Goal: Information Seeking & Learning: Learn about a topic

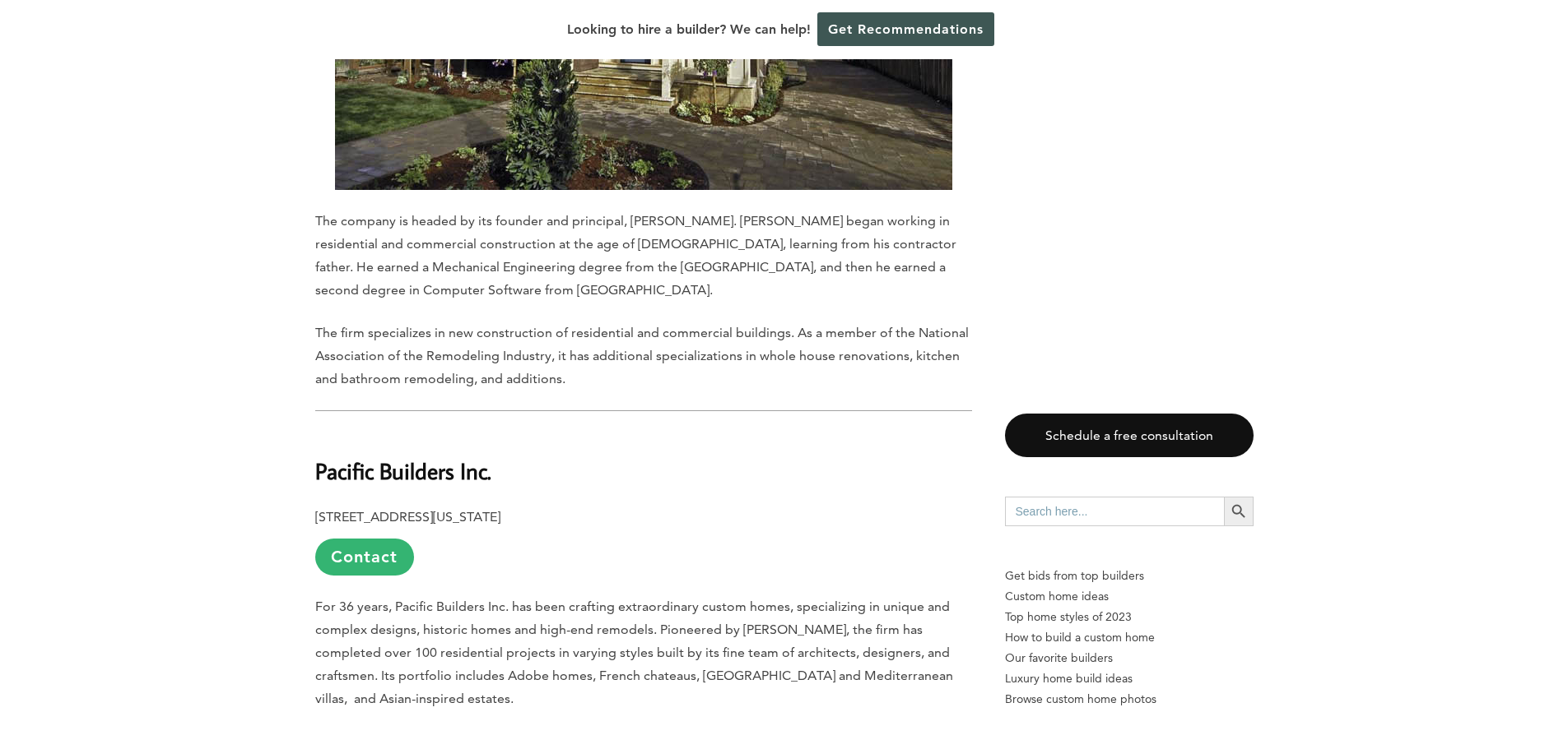
scroll to position [7320, 0]
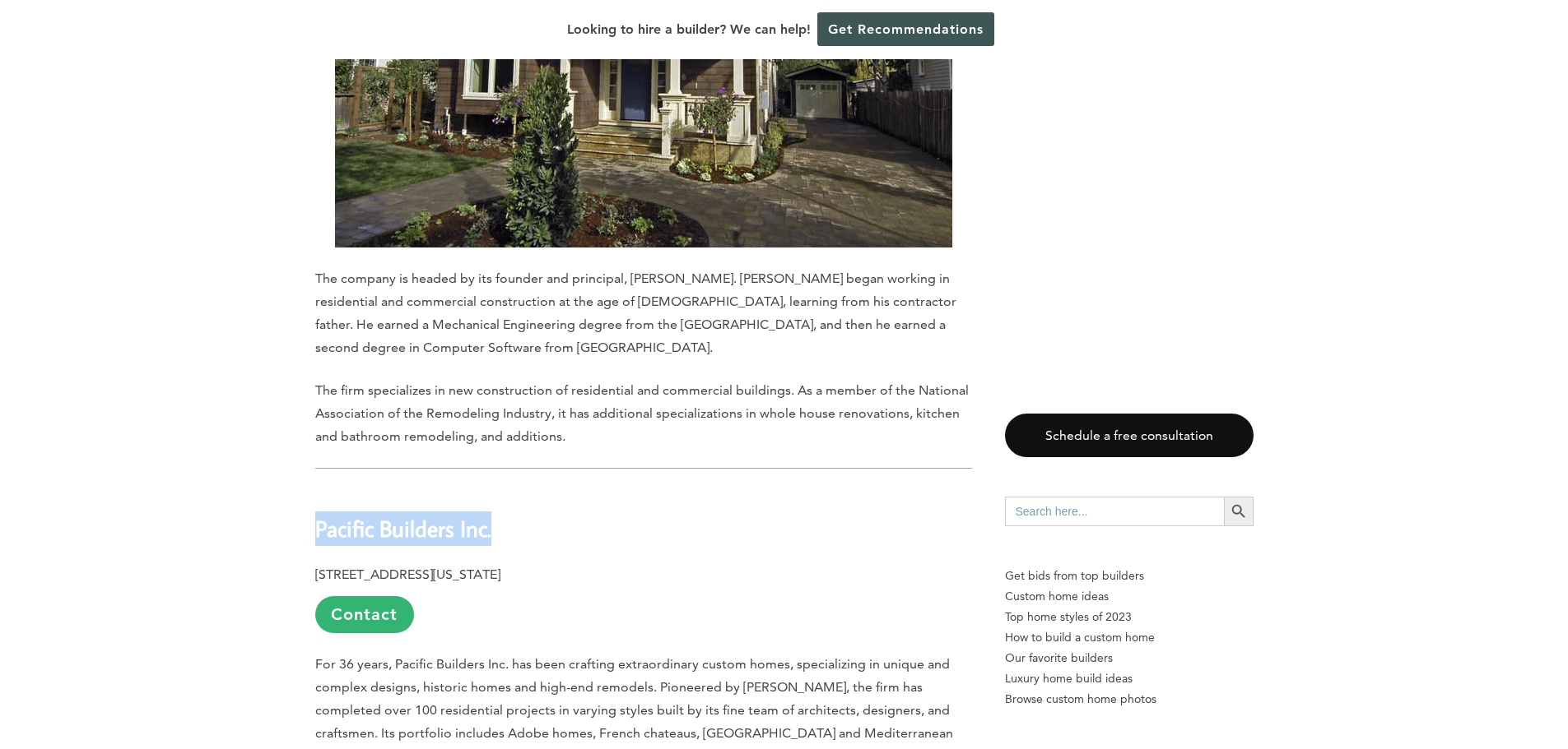
drag, startPoint x: 307, startPoint y: 229, endPoint x: 540, endPoint y: 230, distance: 233.0
copy b "Pacific Builders Inc."
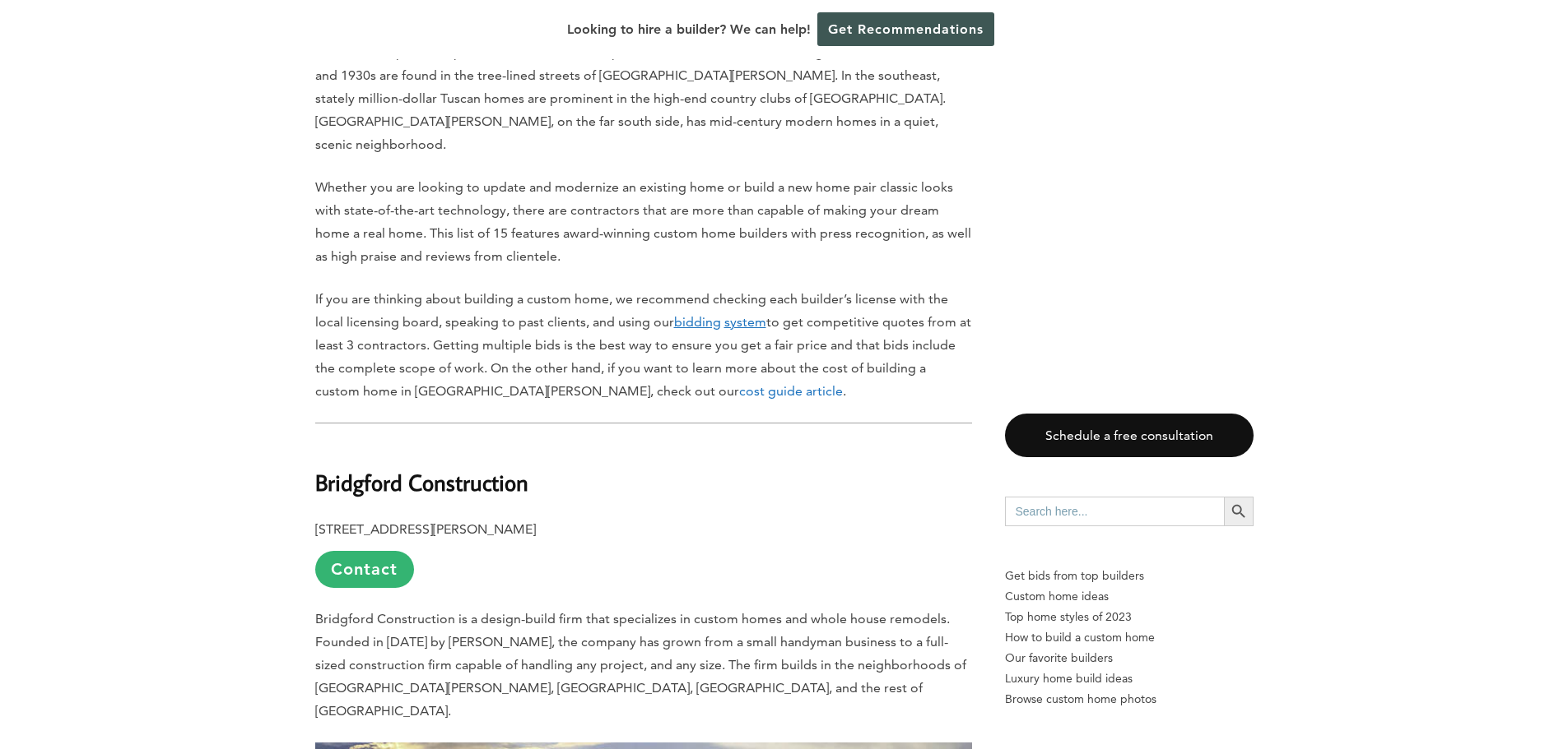
scroll to position [1151, 0]
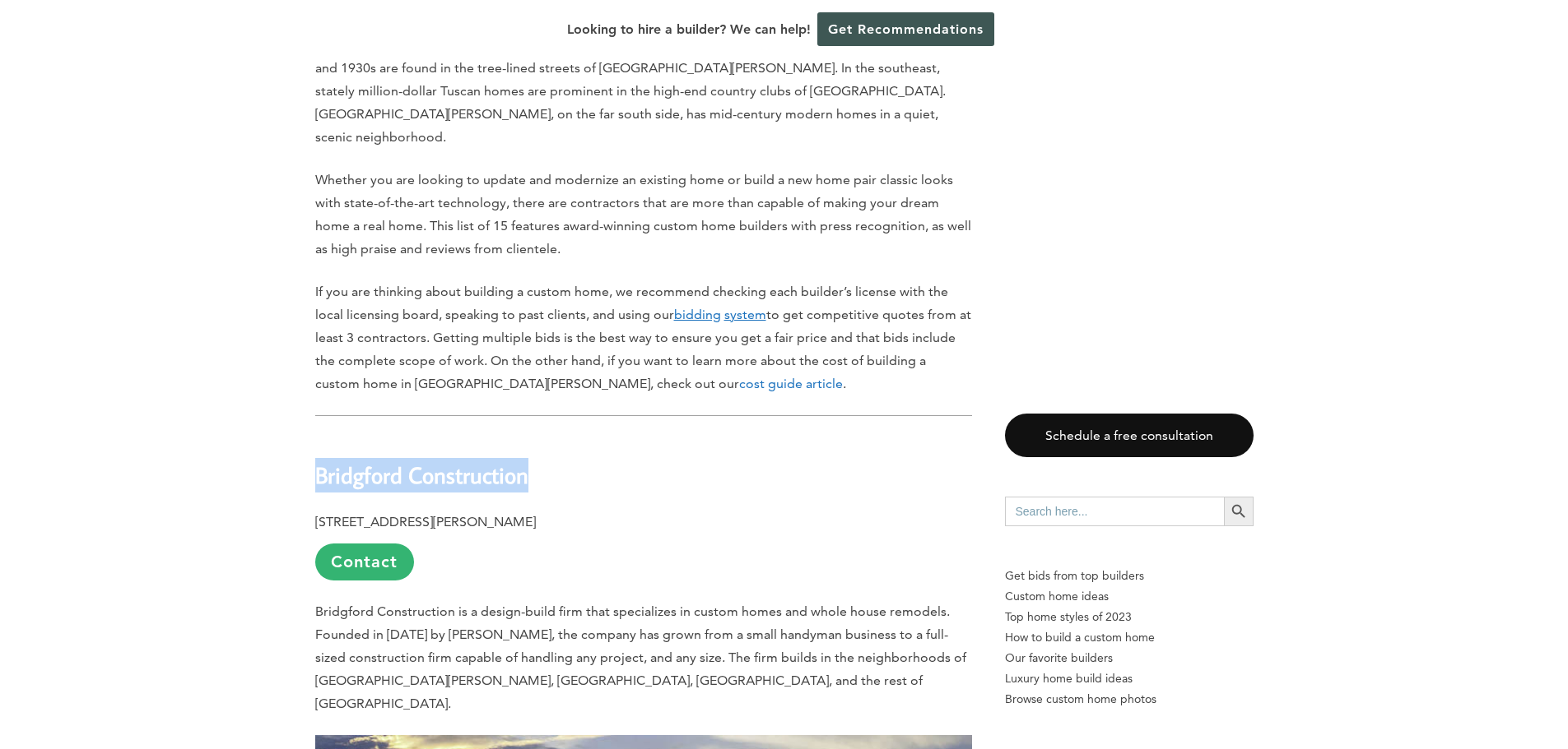
drag, startPoint x: 316, startPoint y: 367, endPoint x: 478, endPoint y: 379, distance: 162.4
click at [536, 436] on h2 "Bridgford Construction" at bounding box center [644, 464] width 657 height 56
copy b "Bridgford Construction"
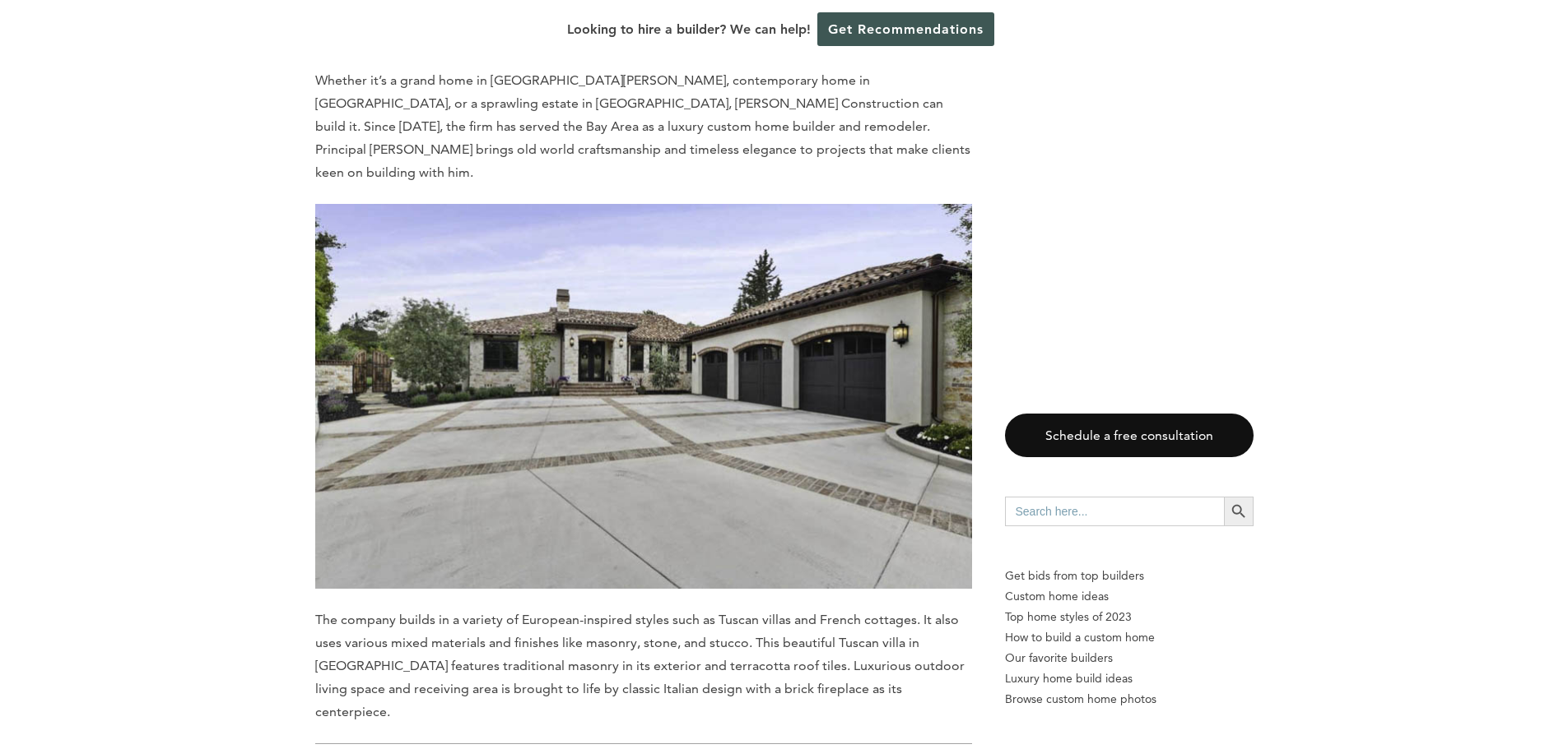
scroll to position [2961, 0]
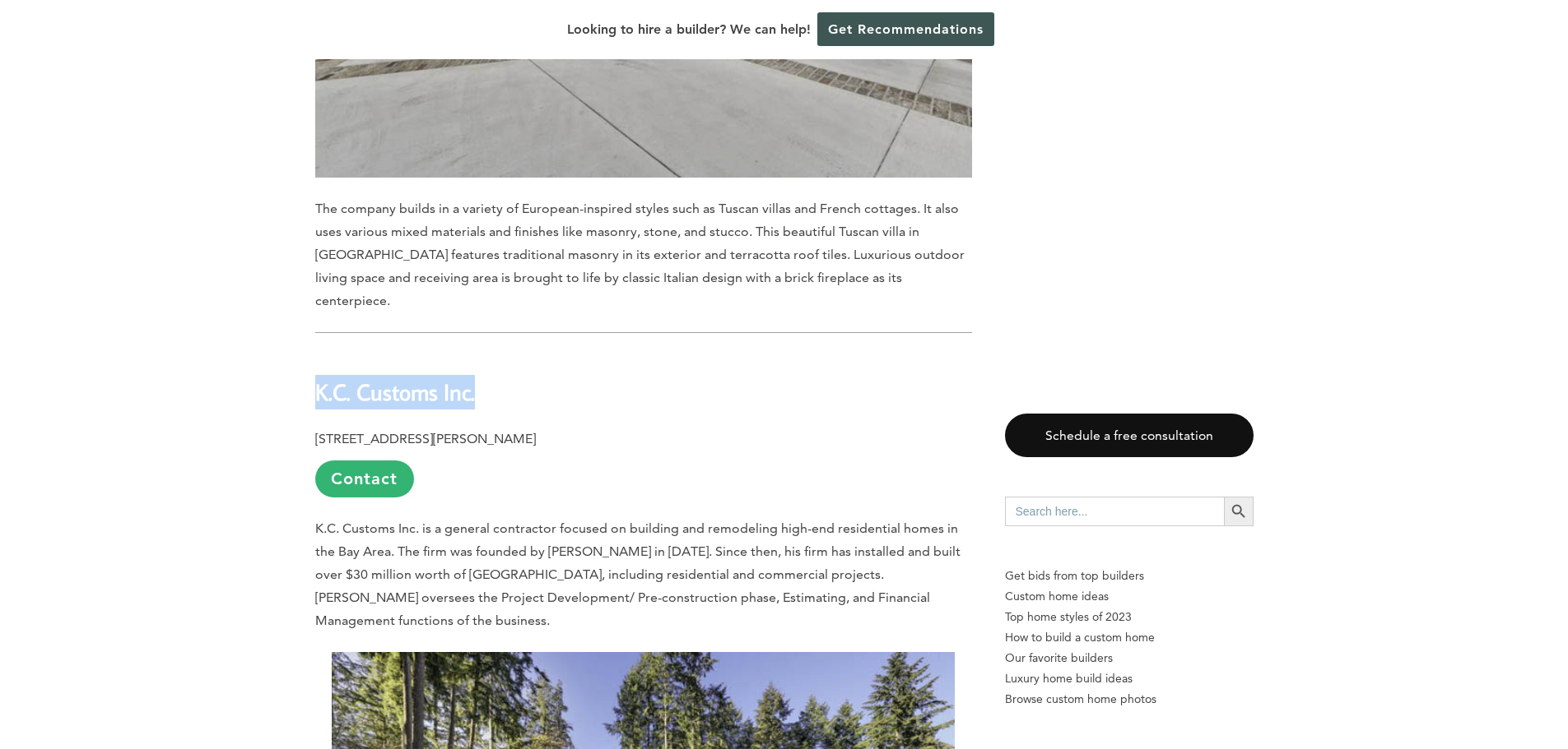
drag, startPoint x: 317, startPoint y: 219, endPoint x: 507, endPoint y: 224, distance: 190.1
click at [507, 353] on h2 "K.C. Customs Inc." at bounding box center [644, 381] width 657 height 56
copy b "K.C. Customs Inc."
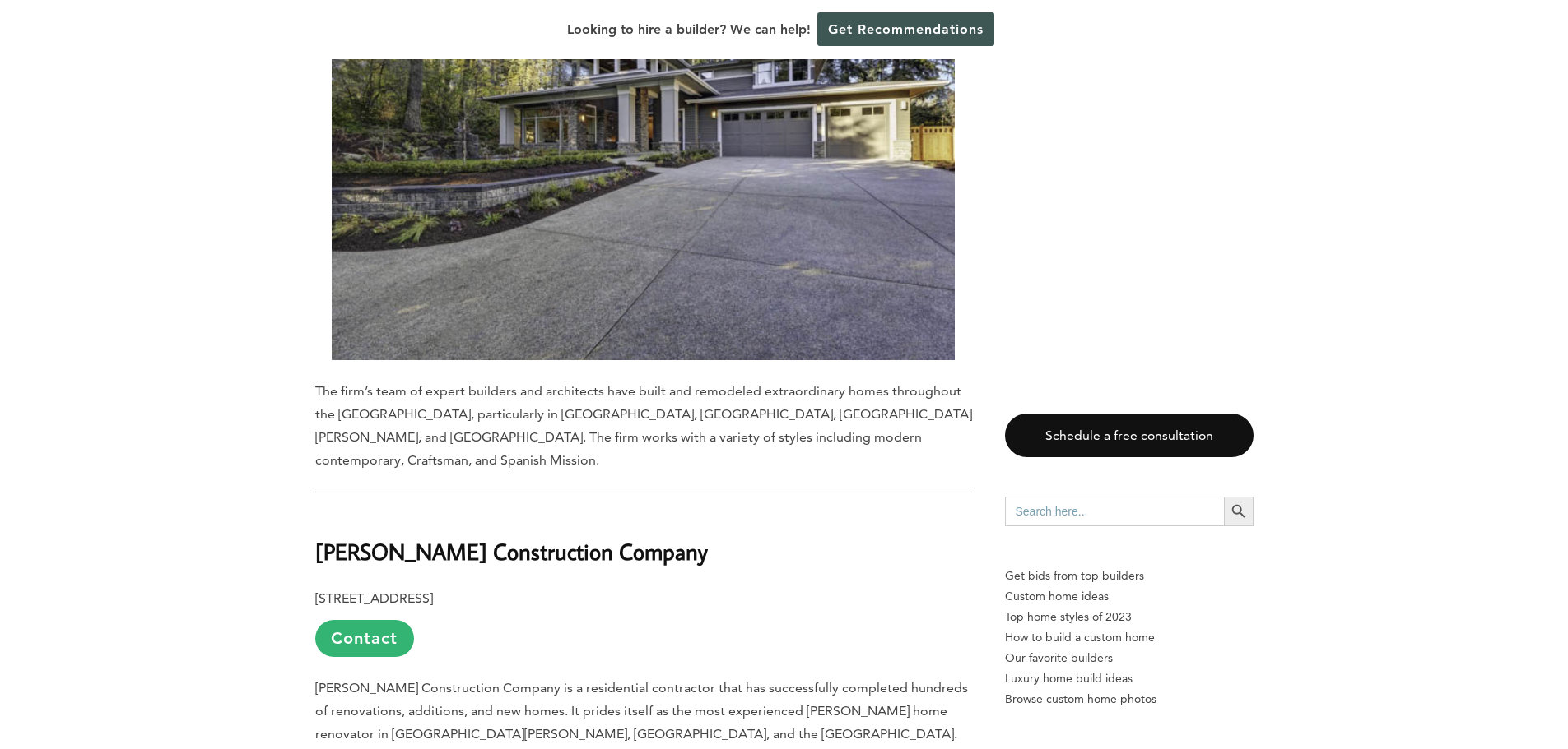
scroll to position [3701, 0]
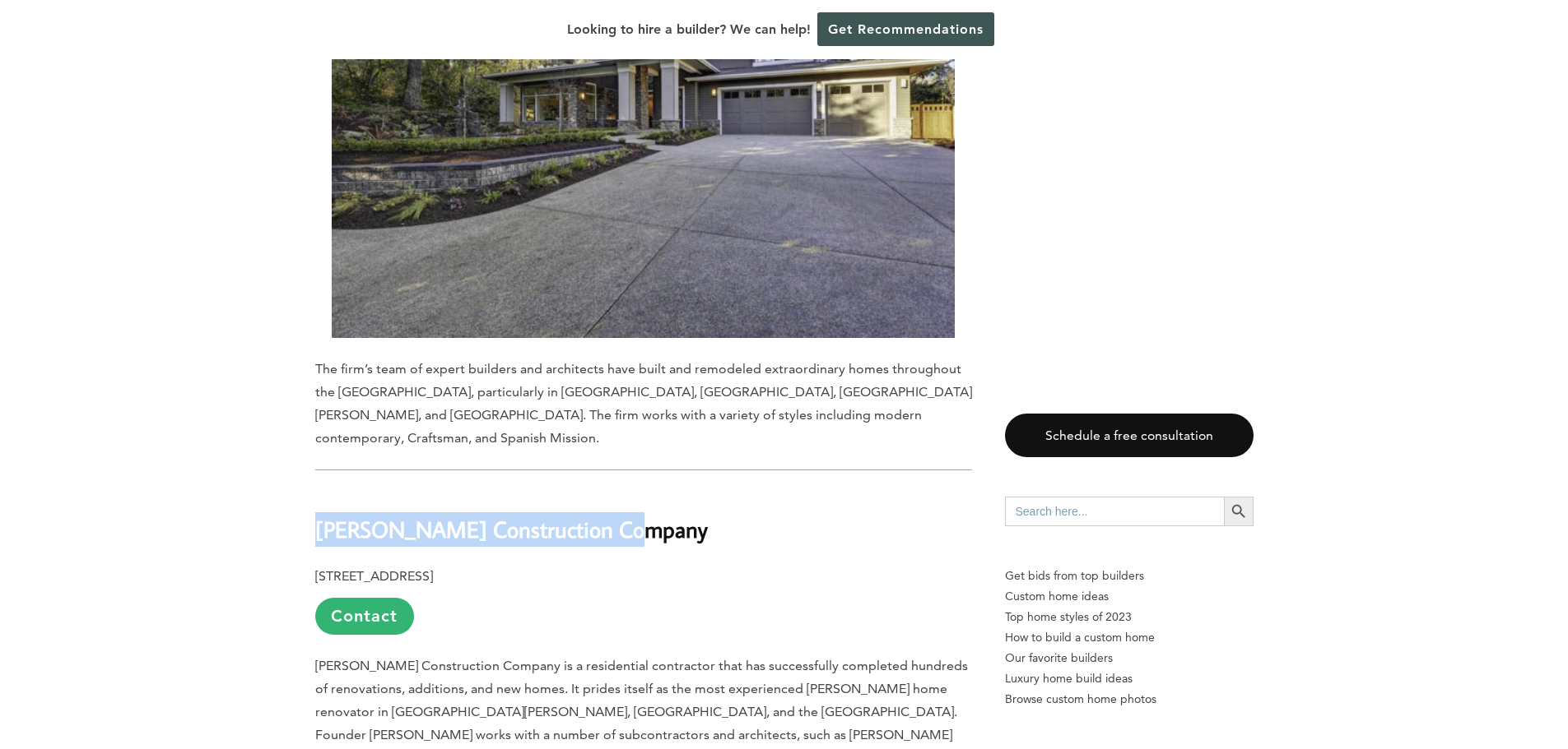
drag, startPoint x: 316, startPoint y: 306, endPoint x: 560, endPoint y: 303, distance: 244.0
click at [617, 490] on h2 "Flegel’s Construction Company" at bounding box center [644, 518] width 657 height 56
copy b "Flegel’s Construction Company"
click at [370, 598] on link "Contact" at bounding box center [365, 616] width 99 height 37
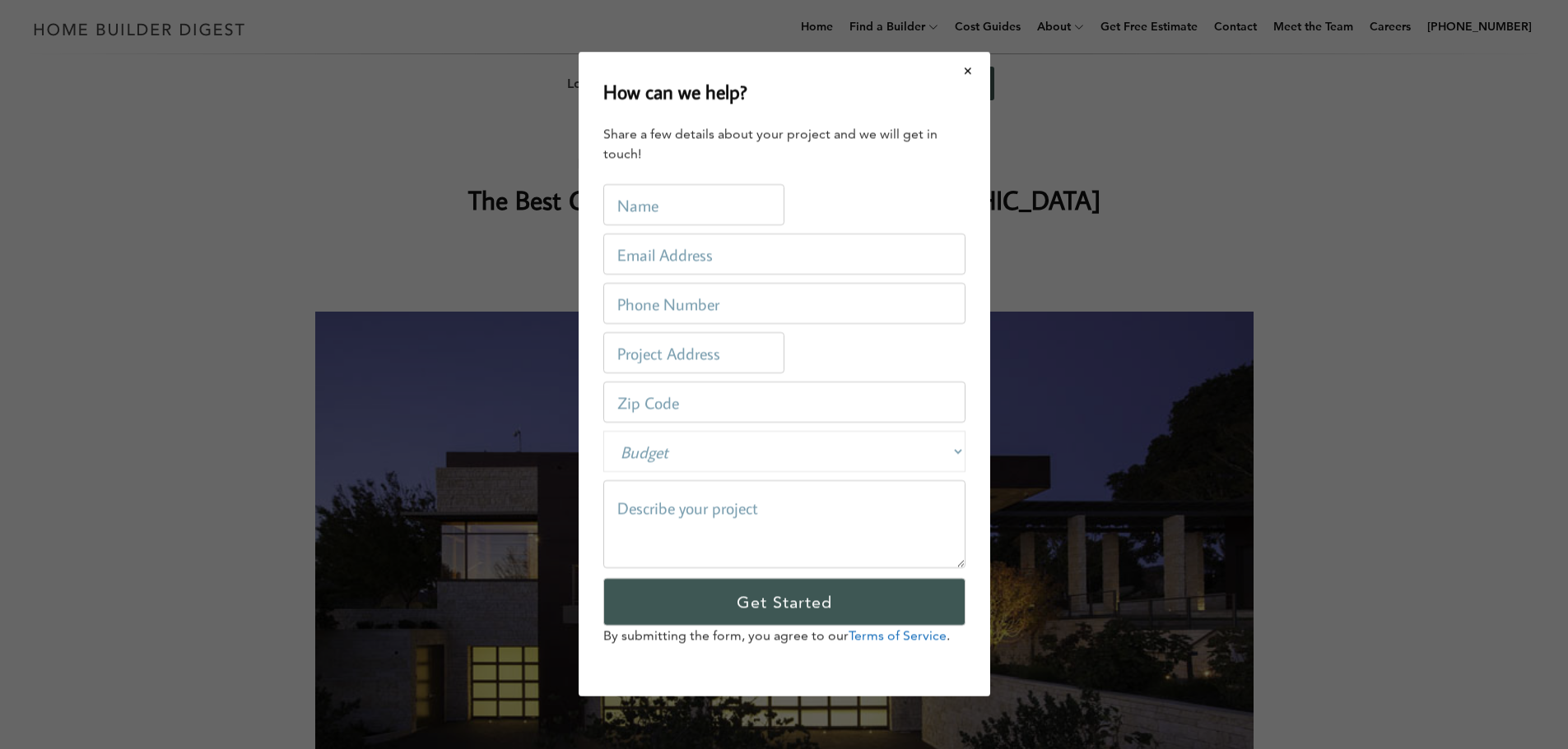
scroll to position [0, 0]
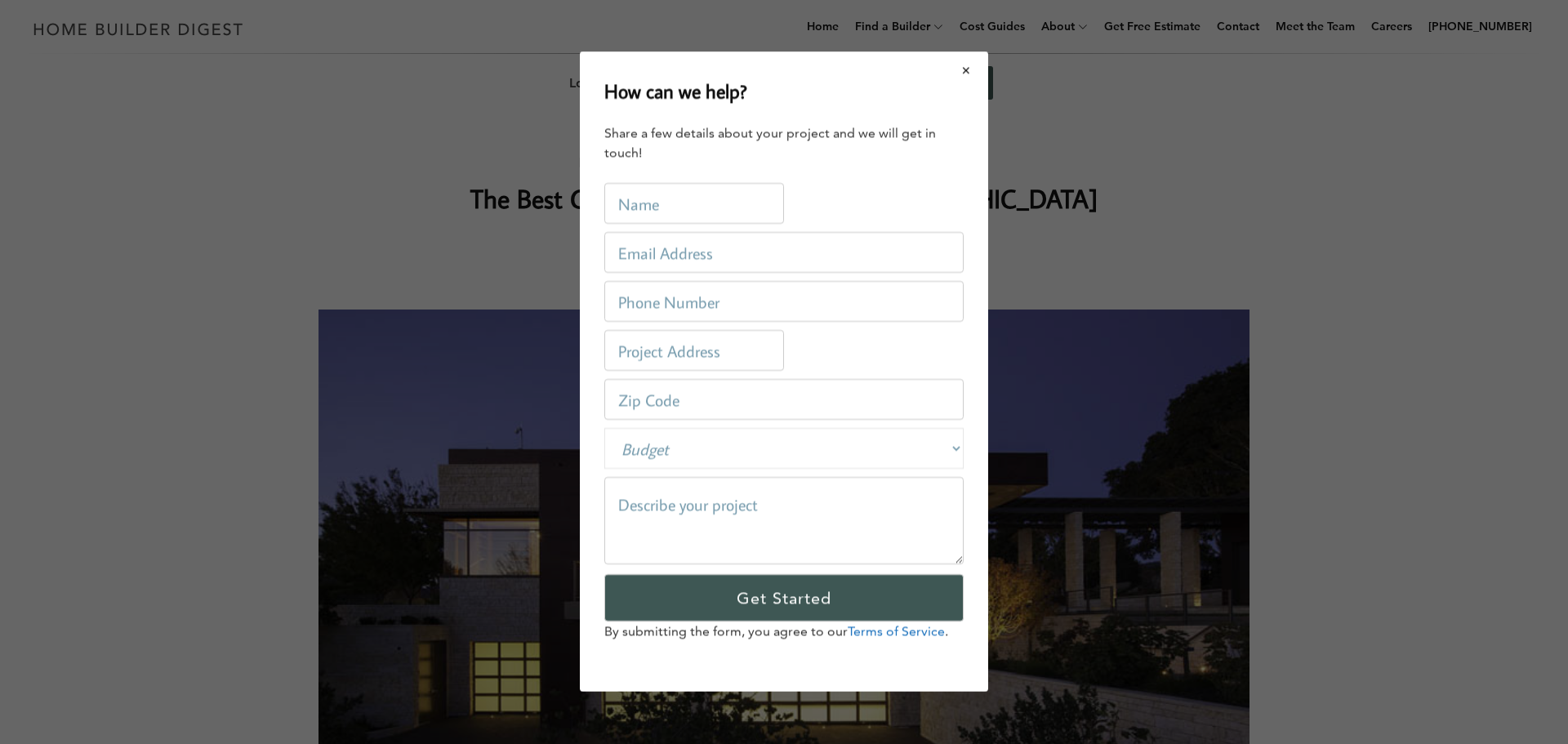
click at [973, 75] on button "Close modal" at bounding box center [966, 70] width 44 height 35
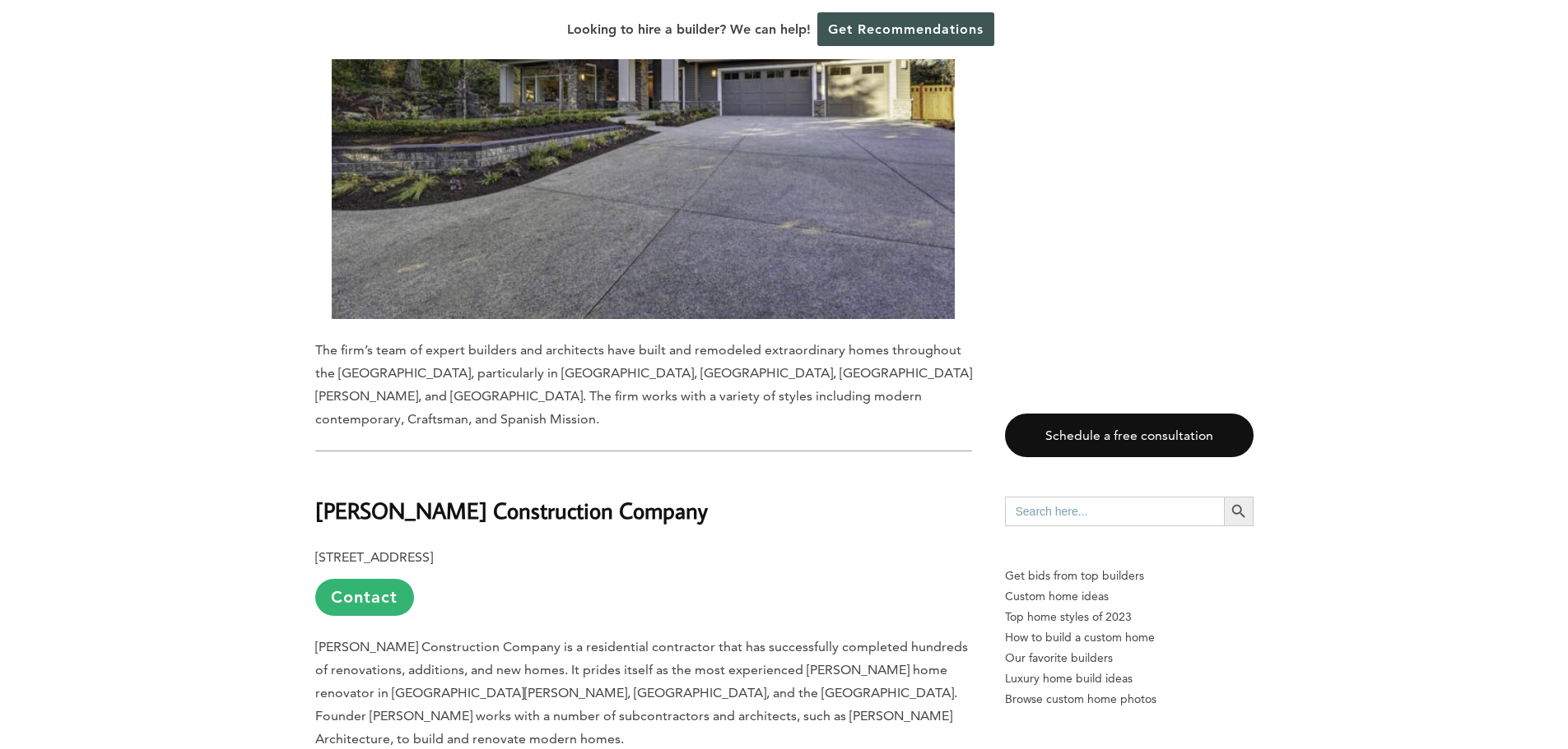
scroll to position [3865, 0]
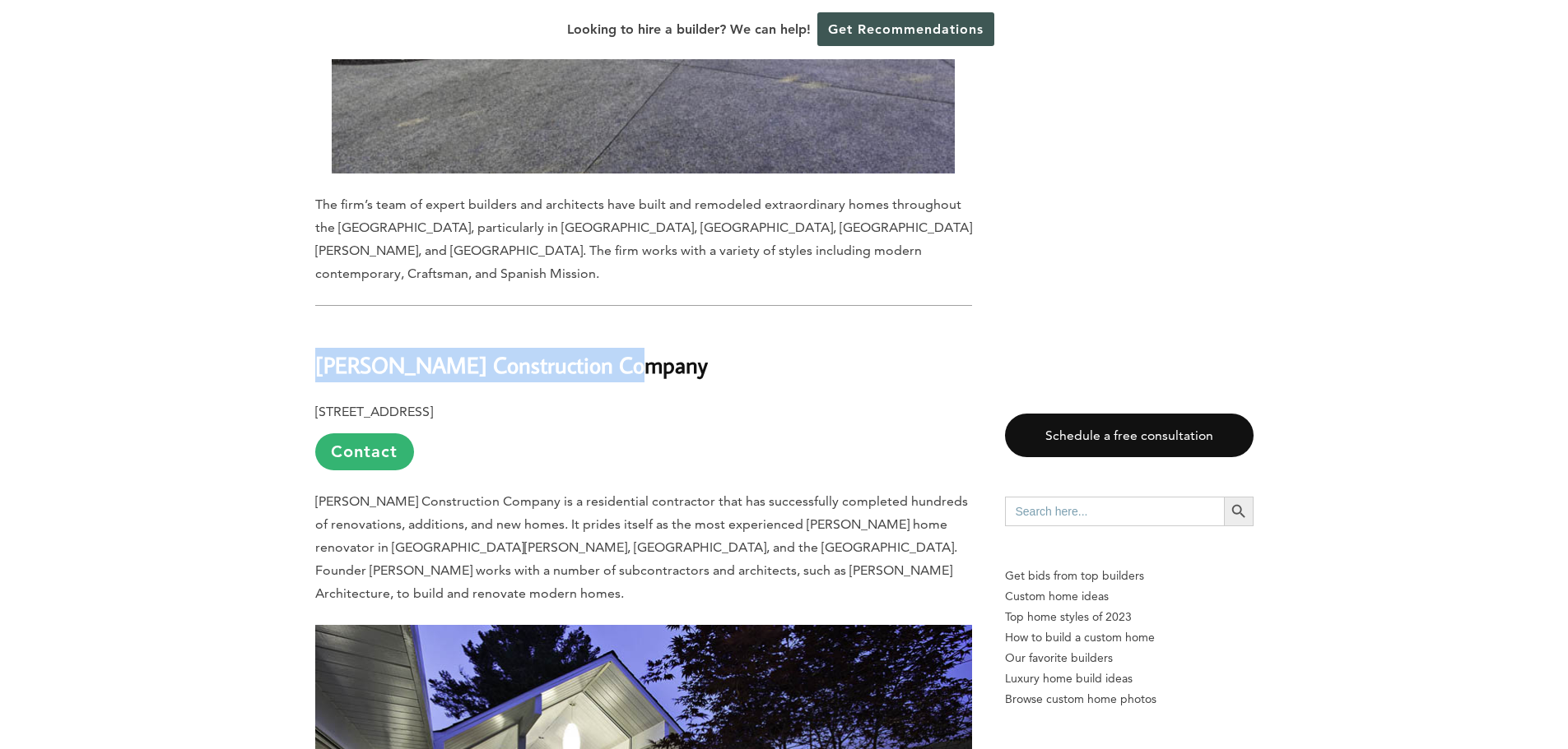
drag, startPoint x: 309, startPoint y: 135, endPoint x: 626, endPoint y: 147, distance: 317.2
copy b "Flegel’s Construction Company"
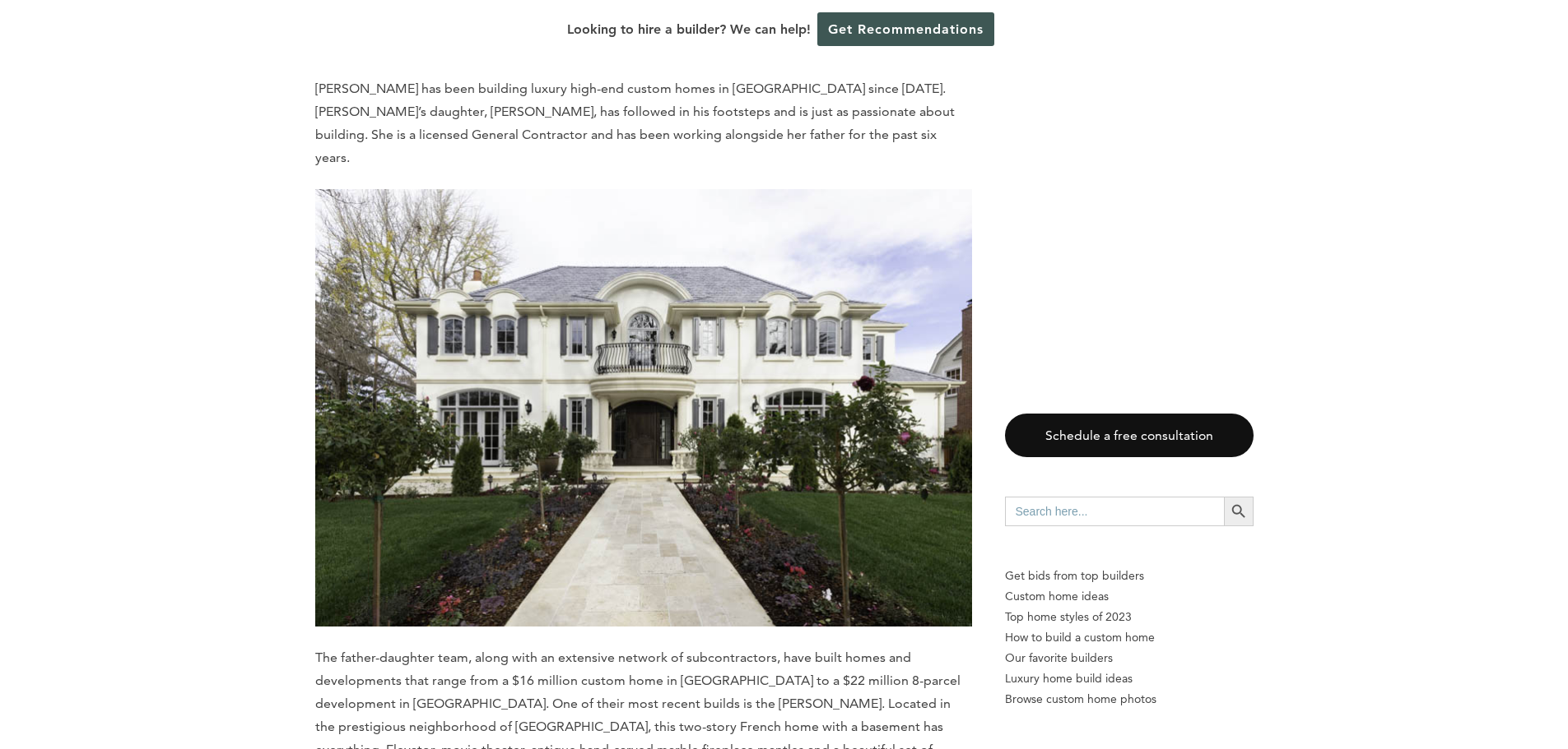
scroll to position [4688, 0]
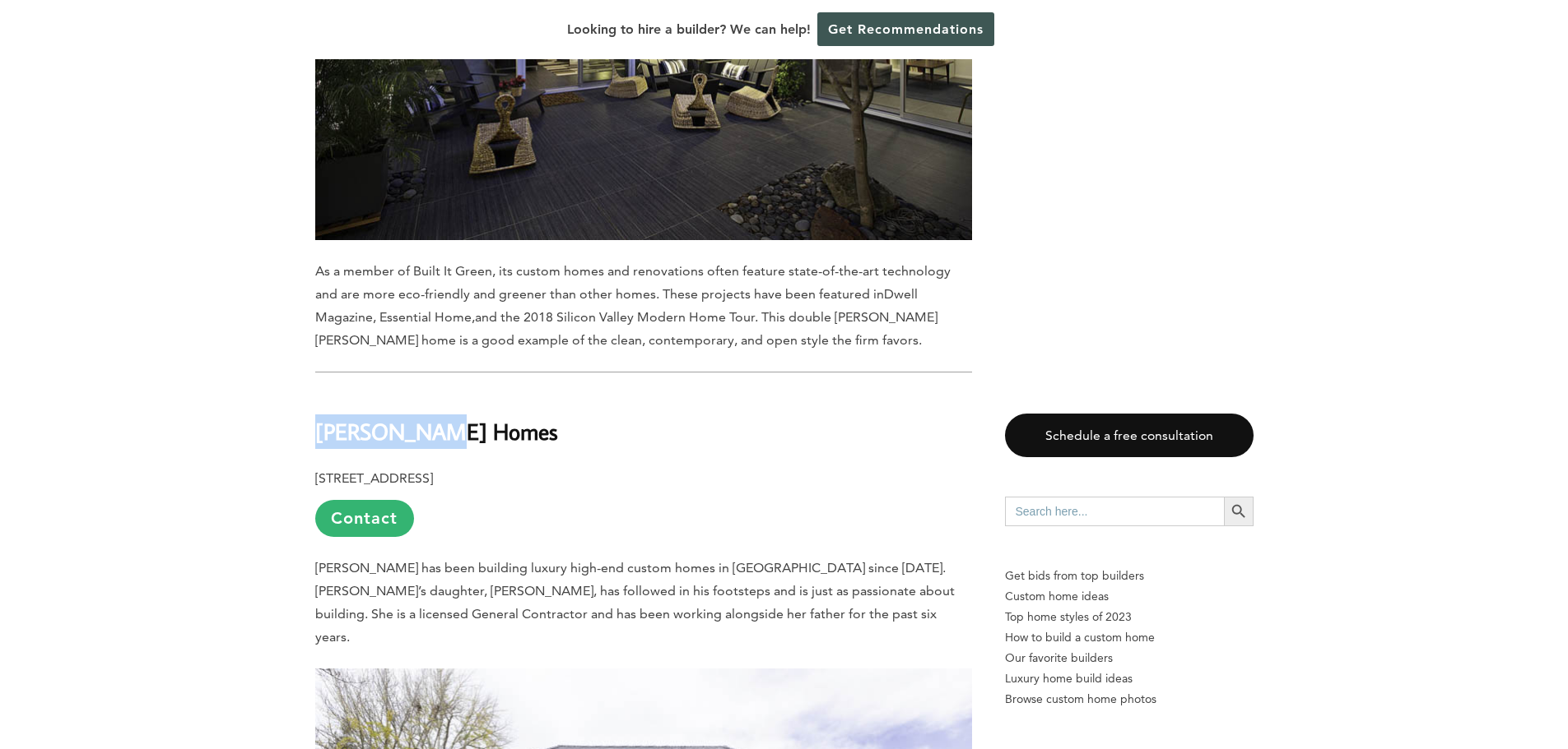
drag, startPoint x: 300, startPoint y: 186, endPoint x: 442, endPoint y: 185, distance: 142.0
copy b "Rouse Homes"
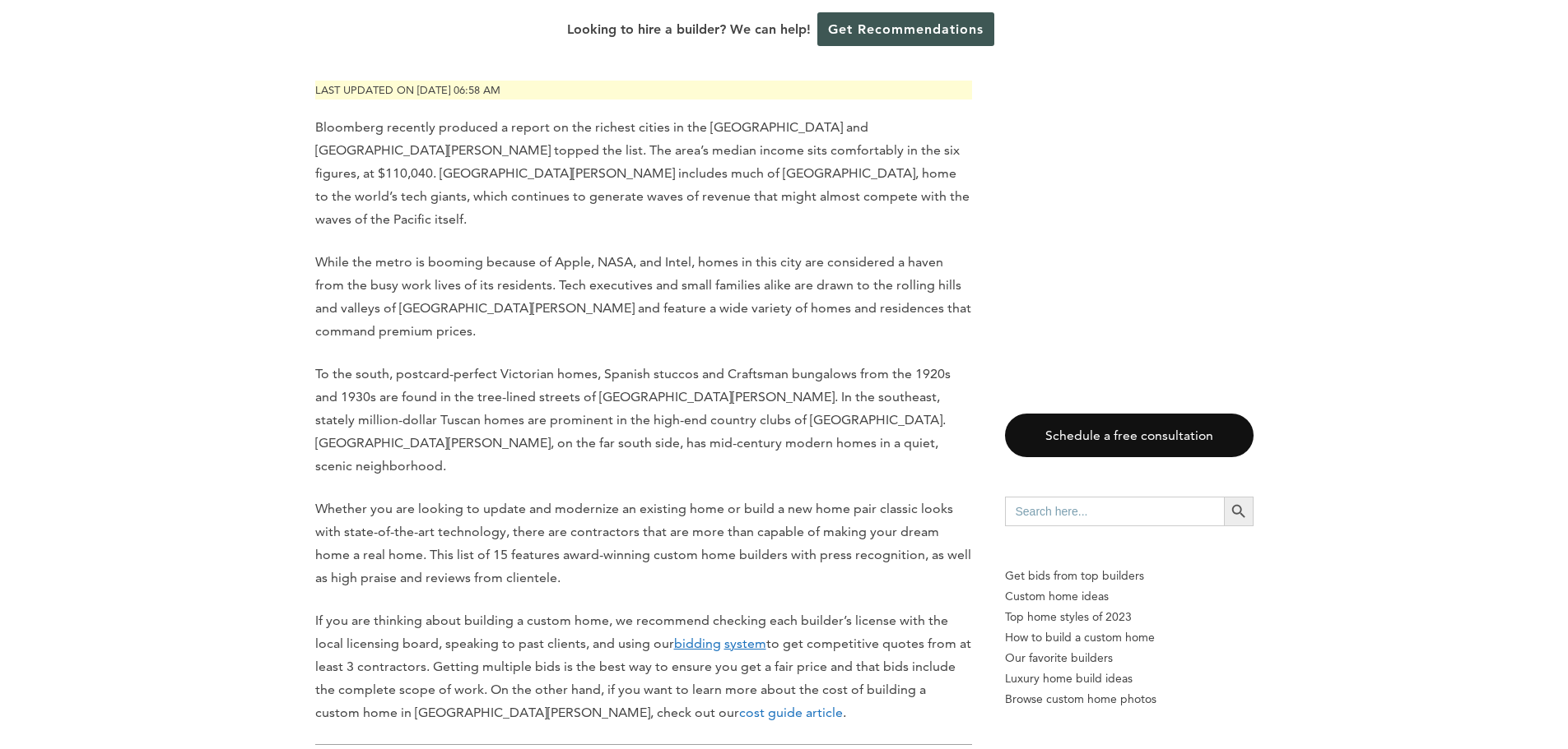
scroll to position [0, 0]
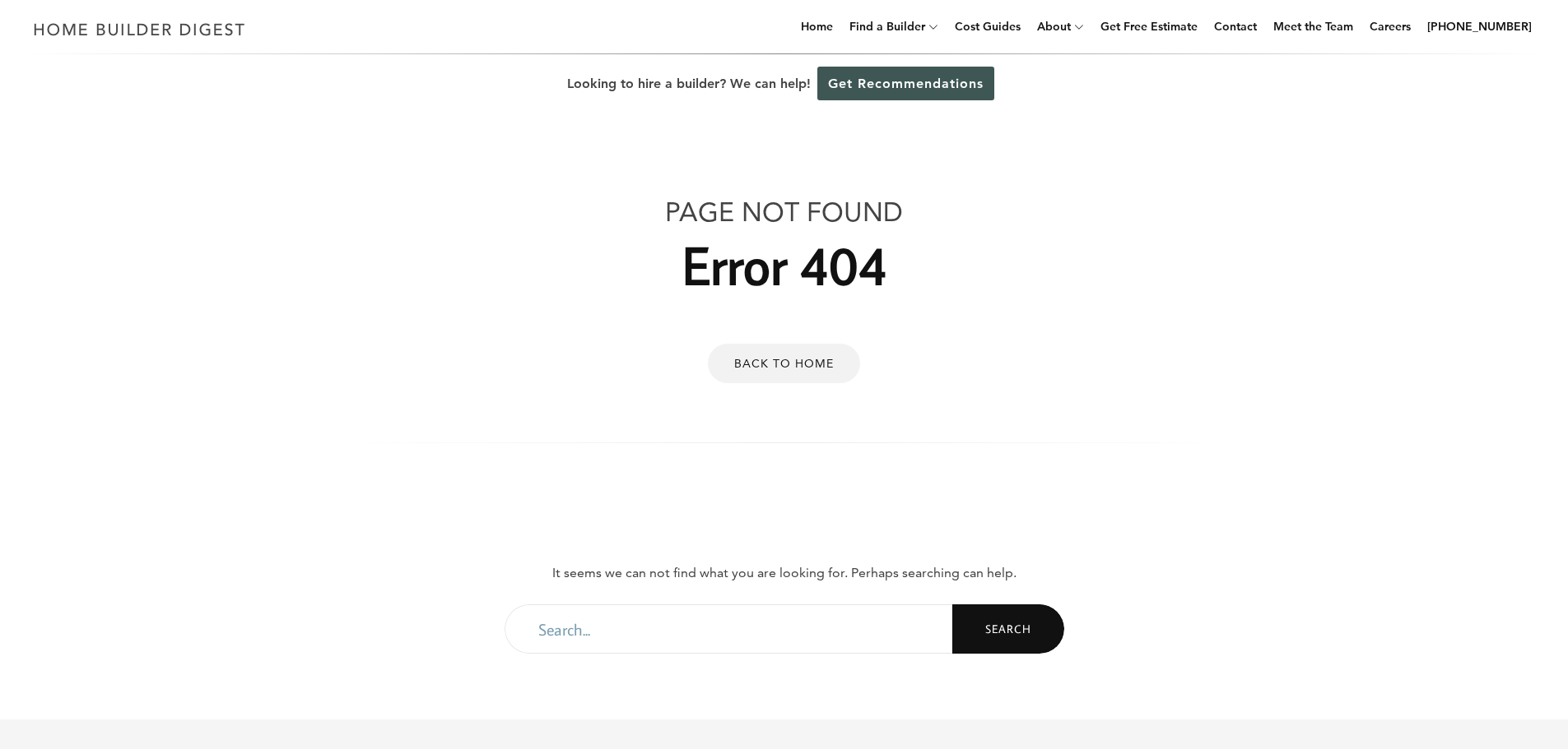
click at [1330, 529] on div "Menu Menu Home Find a Builder Home Builders Architects and Building Designers G…" at bounding box center [784, 625] width 1568 height 1251
click at [939, 105] on link "Architects and Building Designers" at bounding box center [935, 103] width 197 height 33
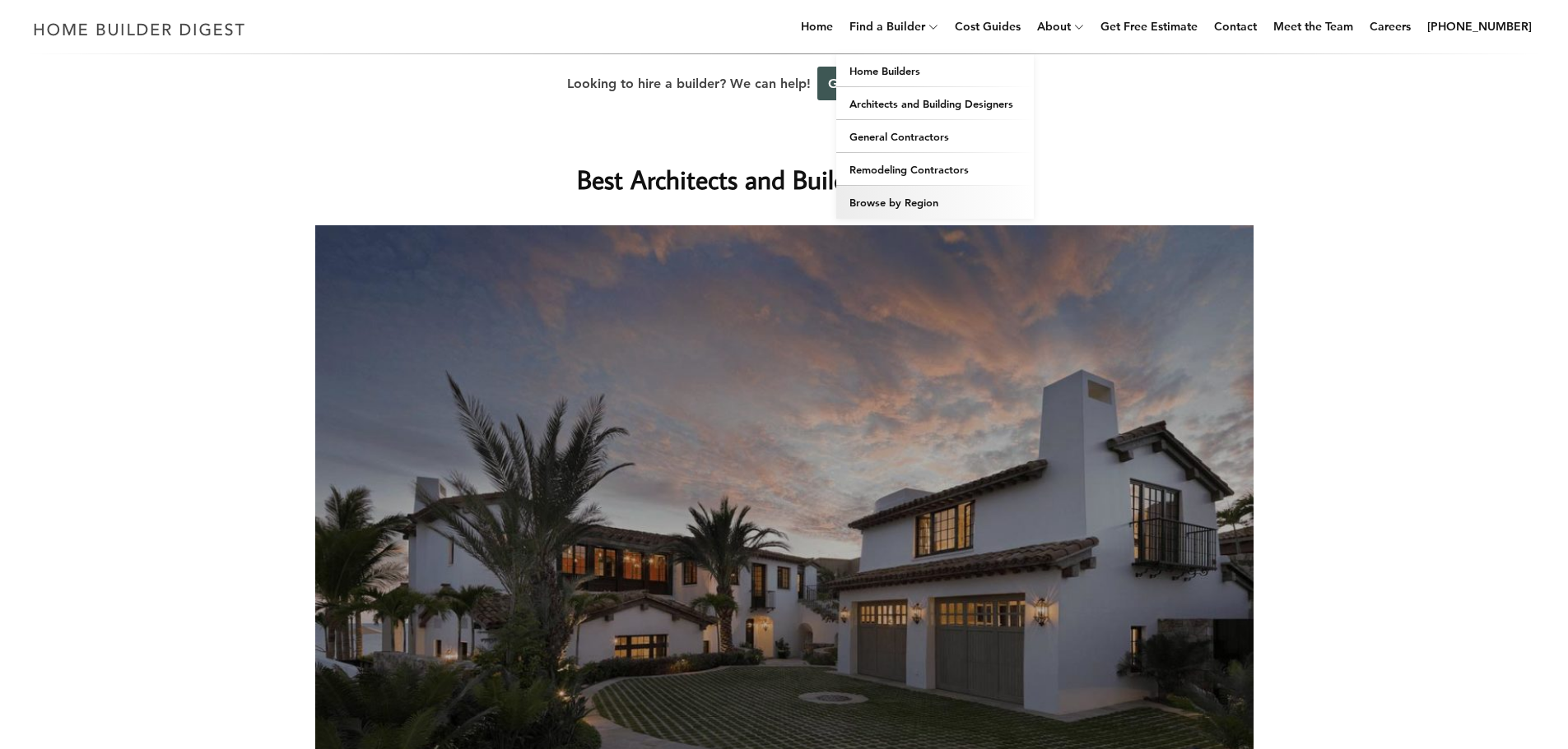
click at [882, 202] on link "Browse by Region" at bounding box center [935, 202] width 197 height 33
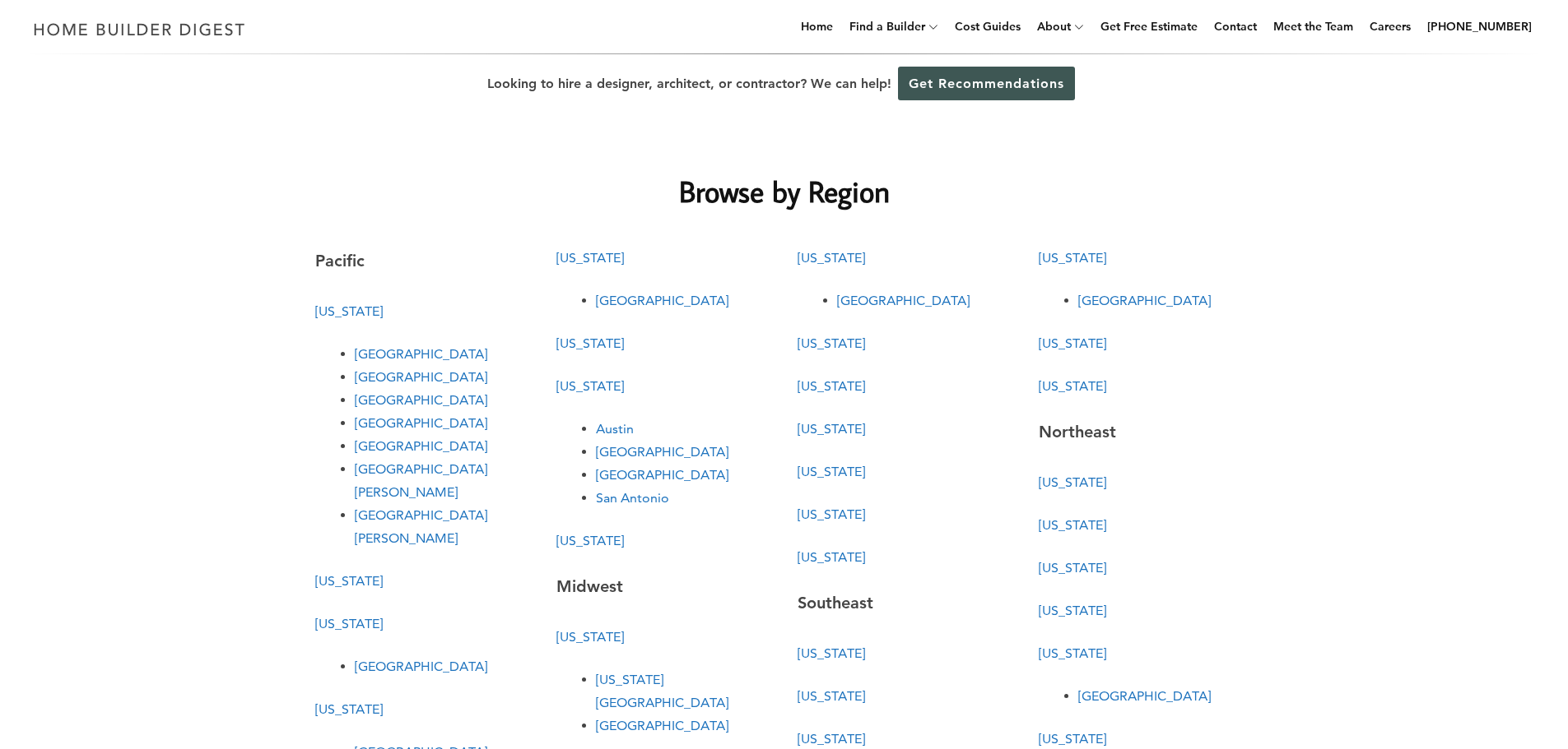
click at [386, 444] on link "San Francisco" at bounding box center [421, 445] width 133 height 15
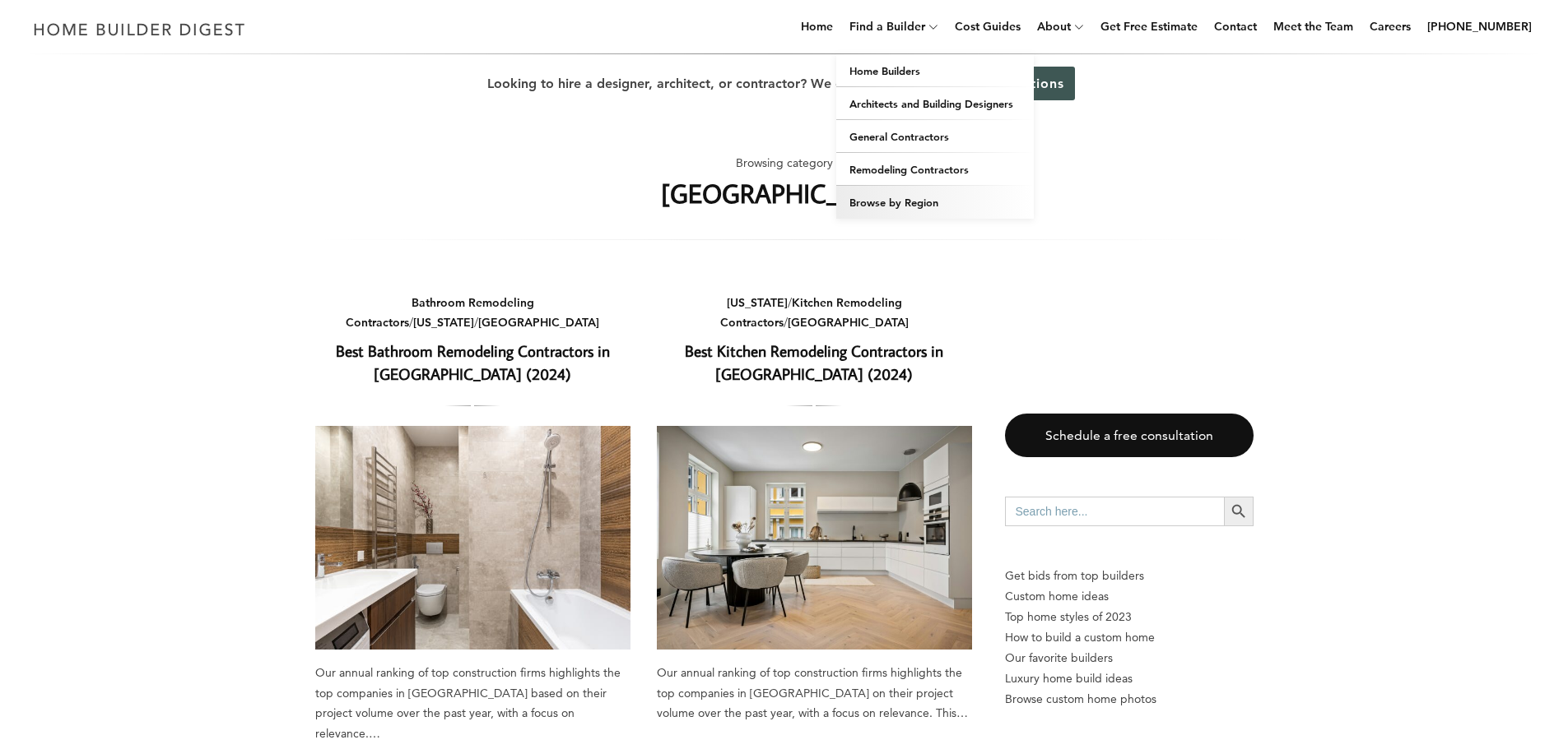
click at [909, 203] on link "Browse by Region" at bounding box center [935, 202] width 197 height 33
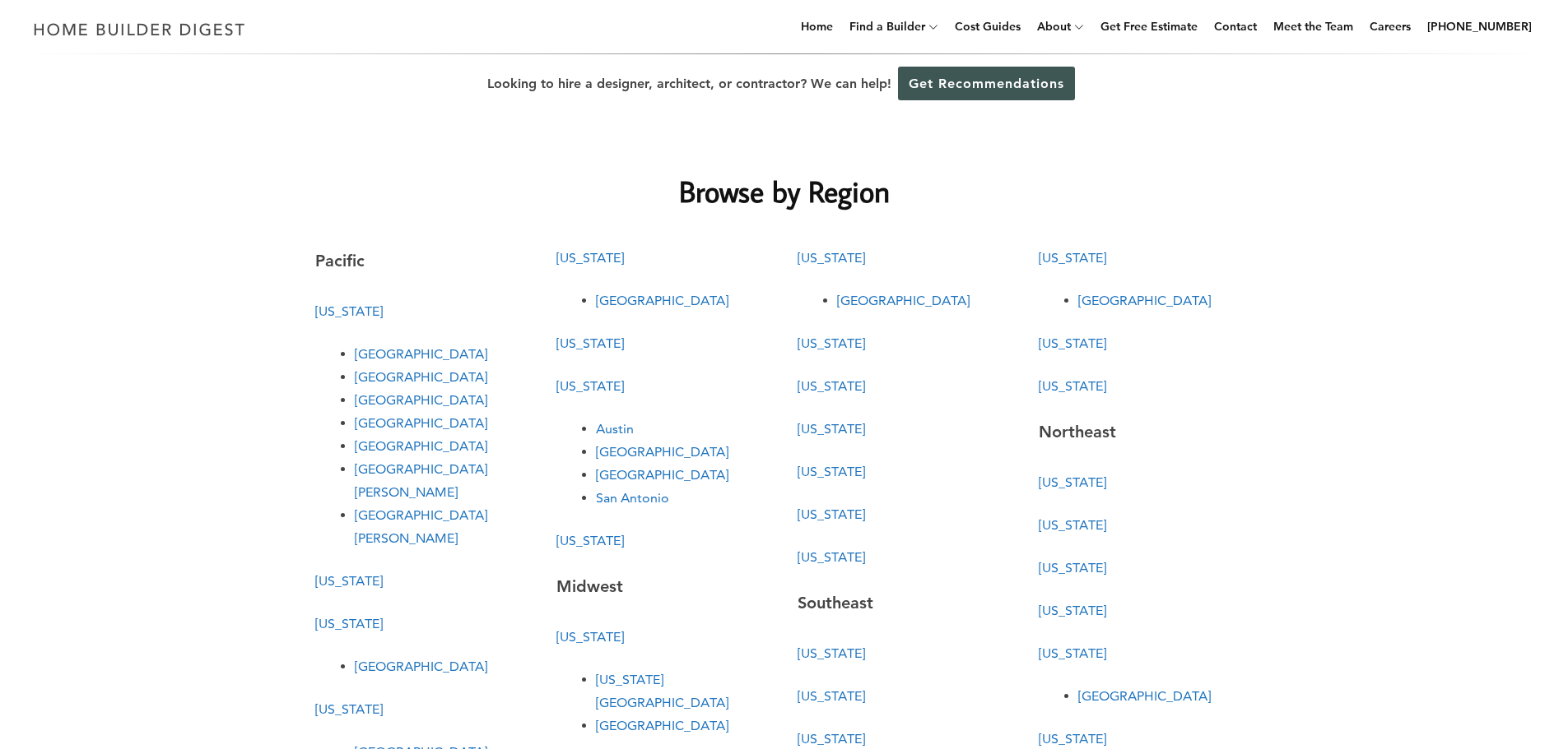
click at [392, 448] on link "[GEOGRAPHIC_DATA]" at bounding box center [421, 445] width 133 height 15
click at [377, 452] on link "[GEOGRAPHIC_DATA]" at bounding box center [421, 445] width 133 height 15
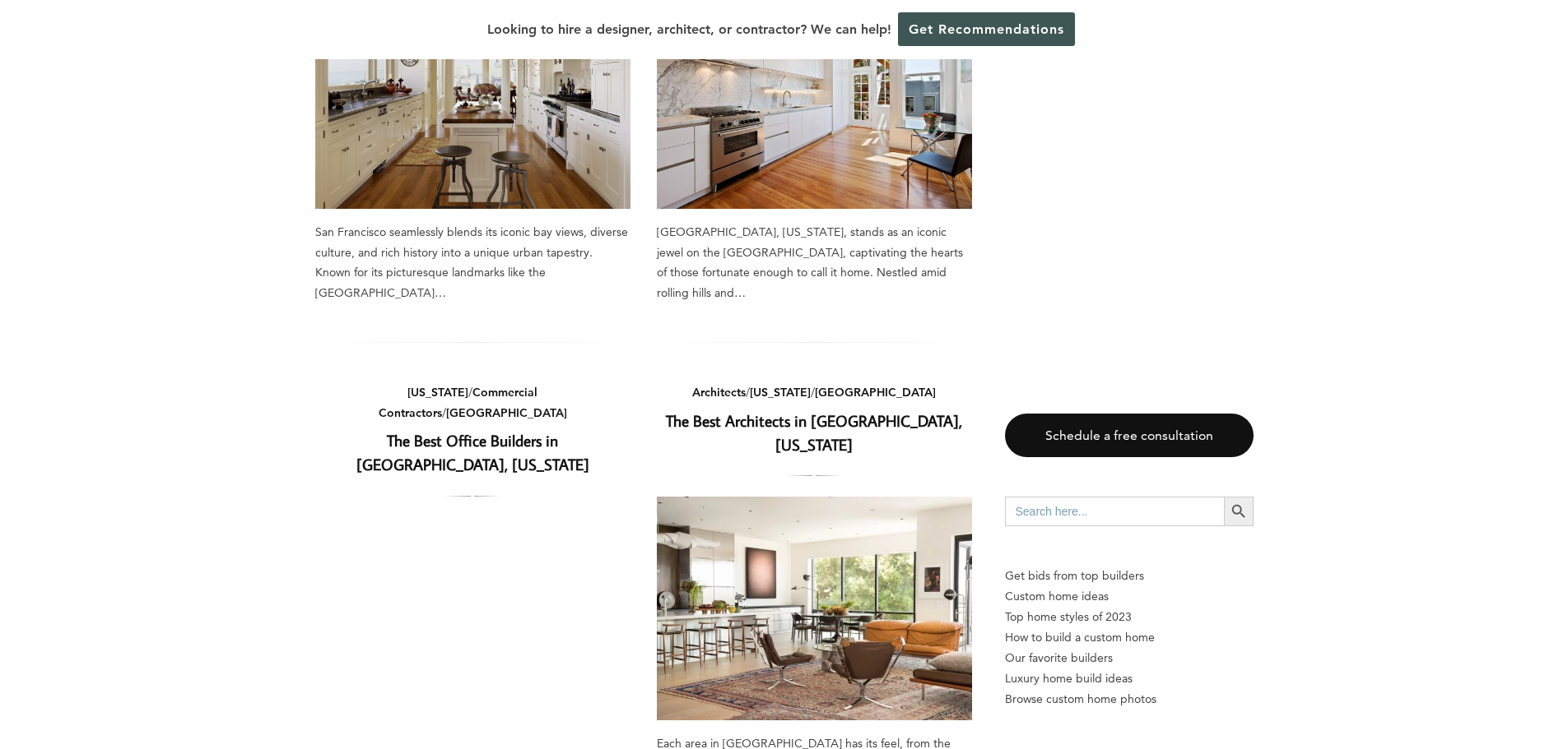
scroll to position [1974, 0]
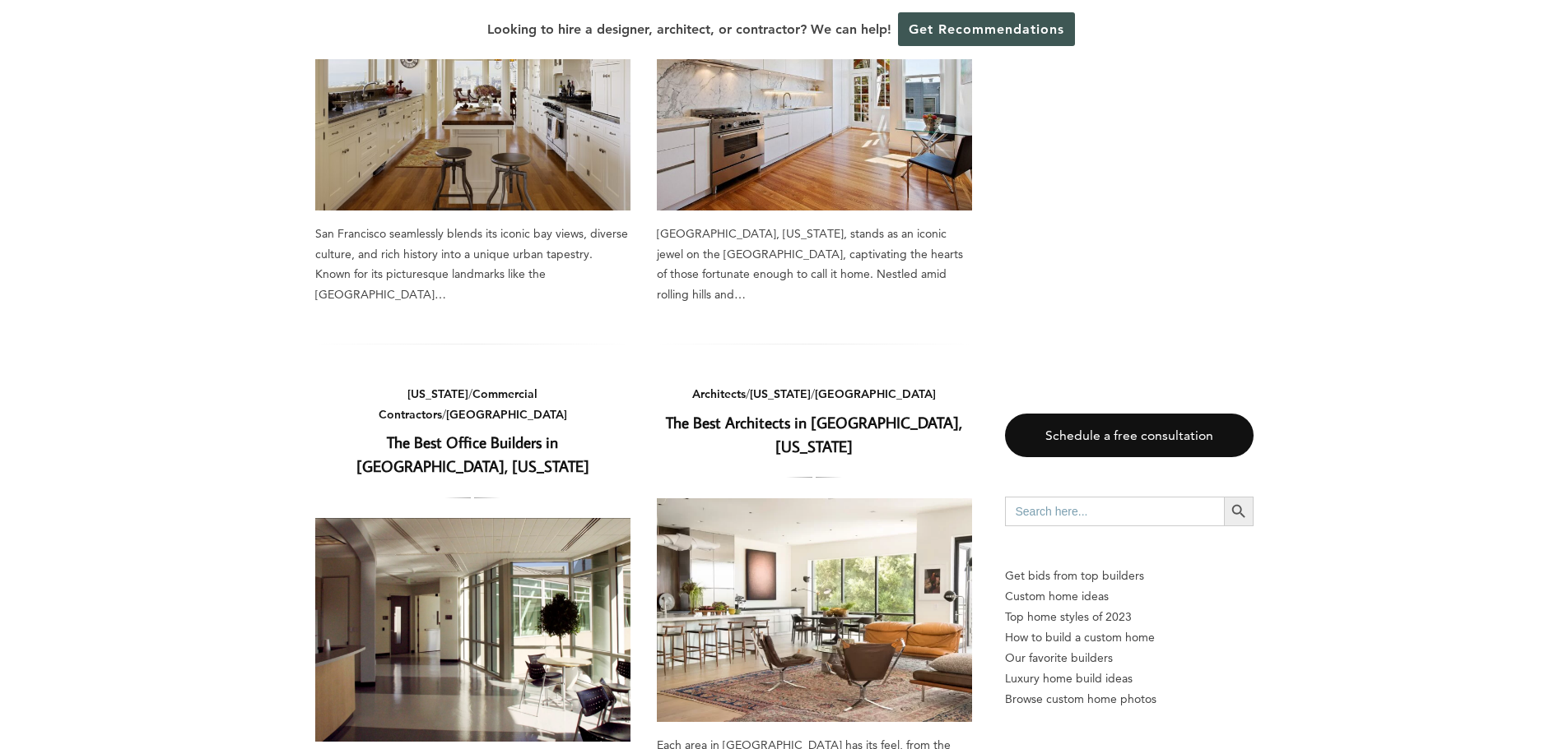
click at [767, 412] on link "The Best Architects in San Francisco, California" at bounding box center [814, 435] width 296 height 45
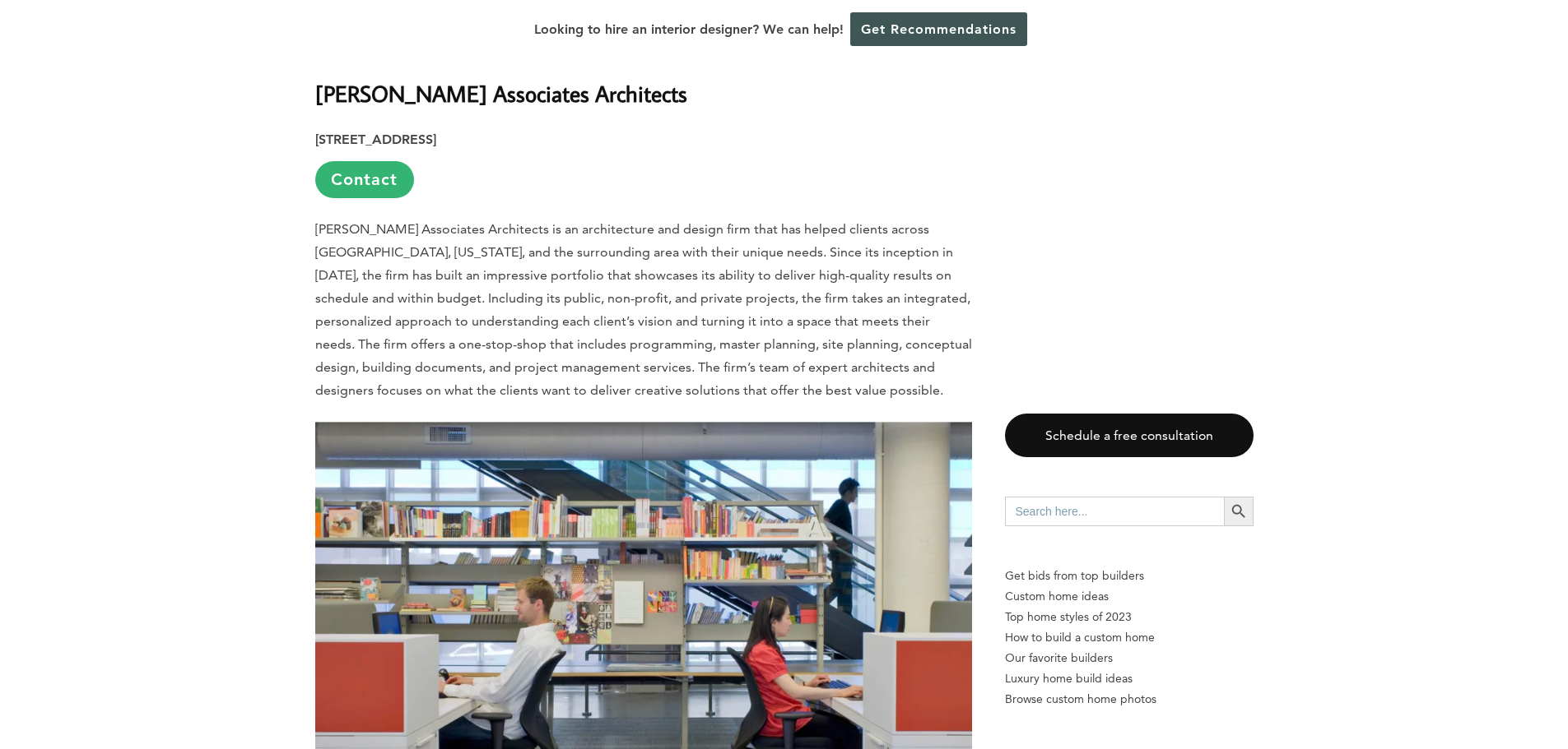
scroll to position [1069, 0]
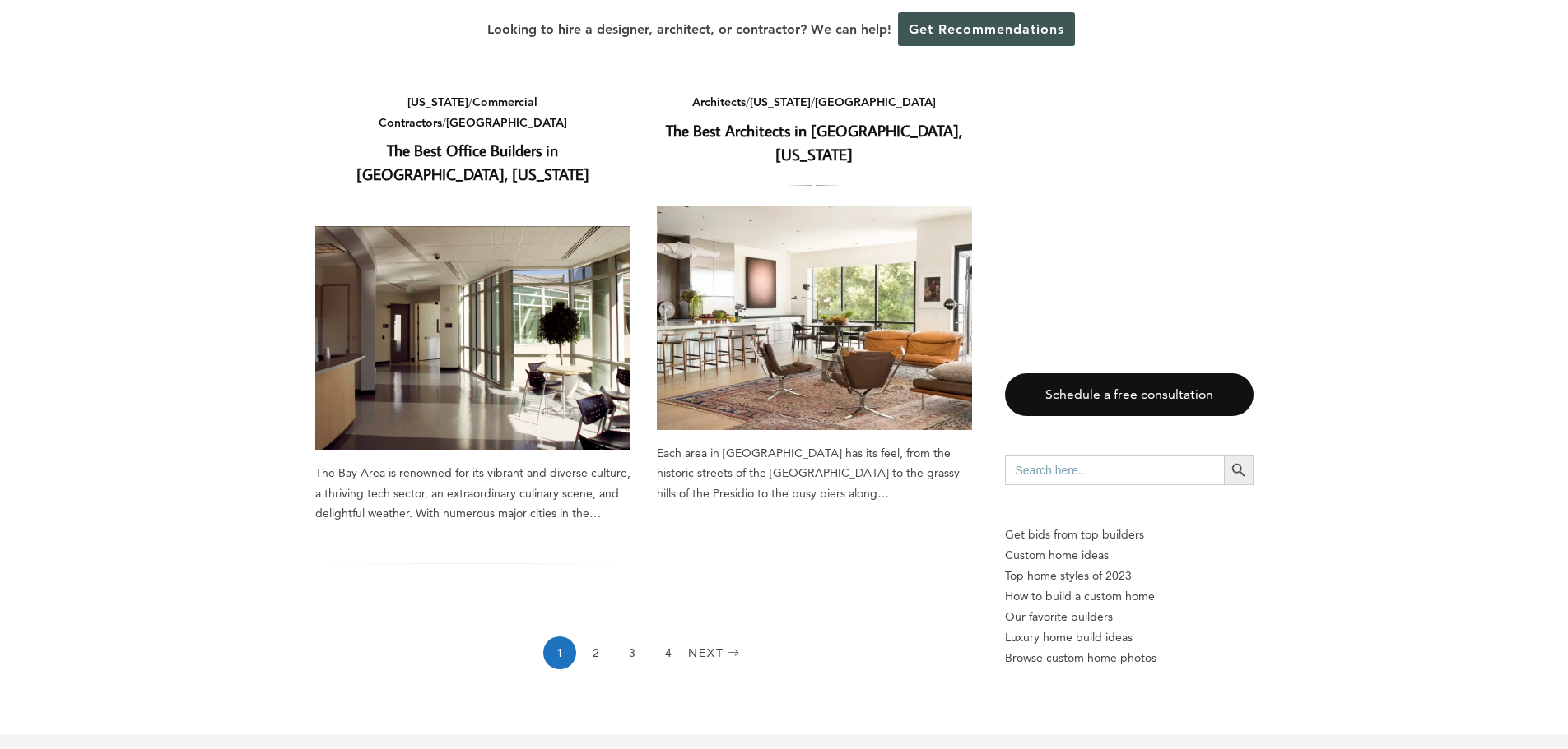
scroll to position [2303, 0]
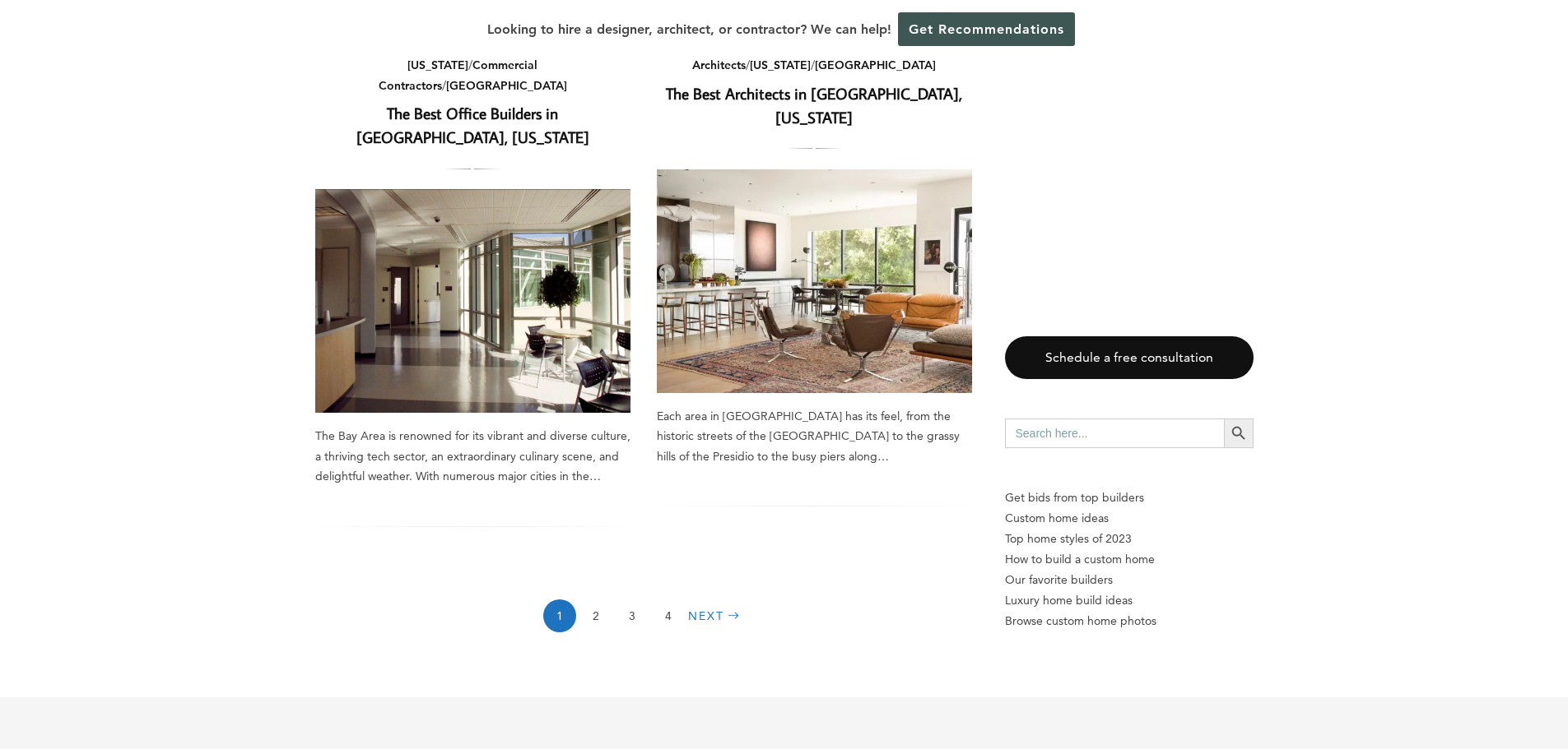
click at [706, 599] on link "Next" at bounding box center [715, 616] width 56 height 33
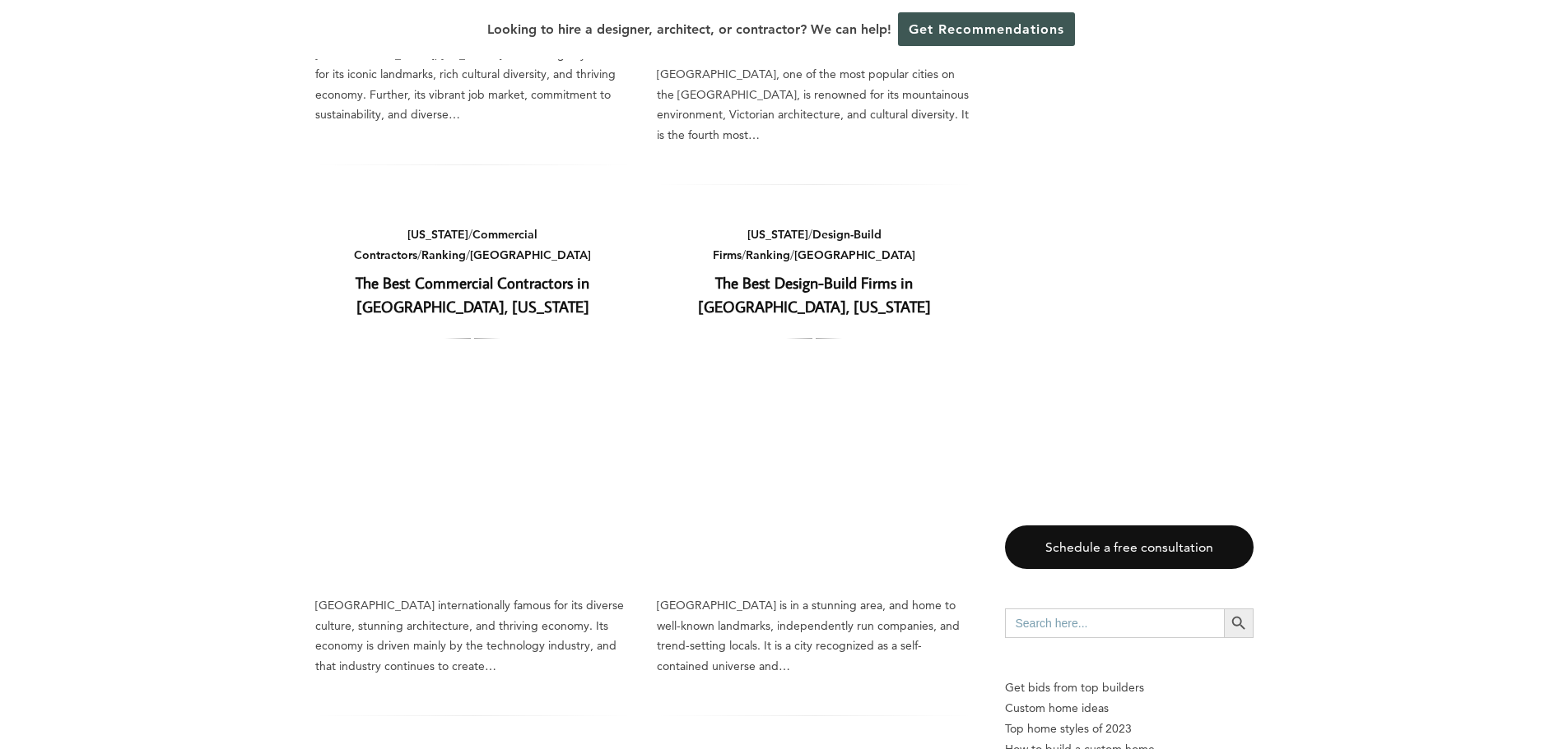
scroll to position [2550, 0]
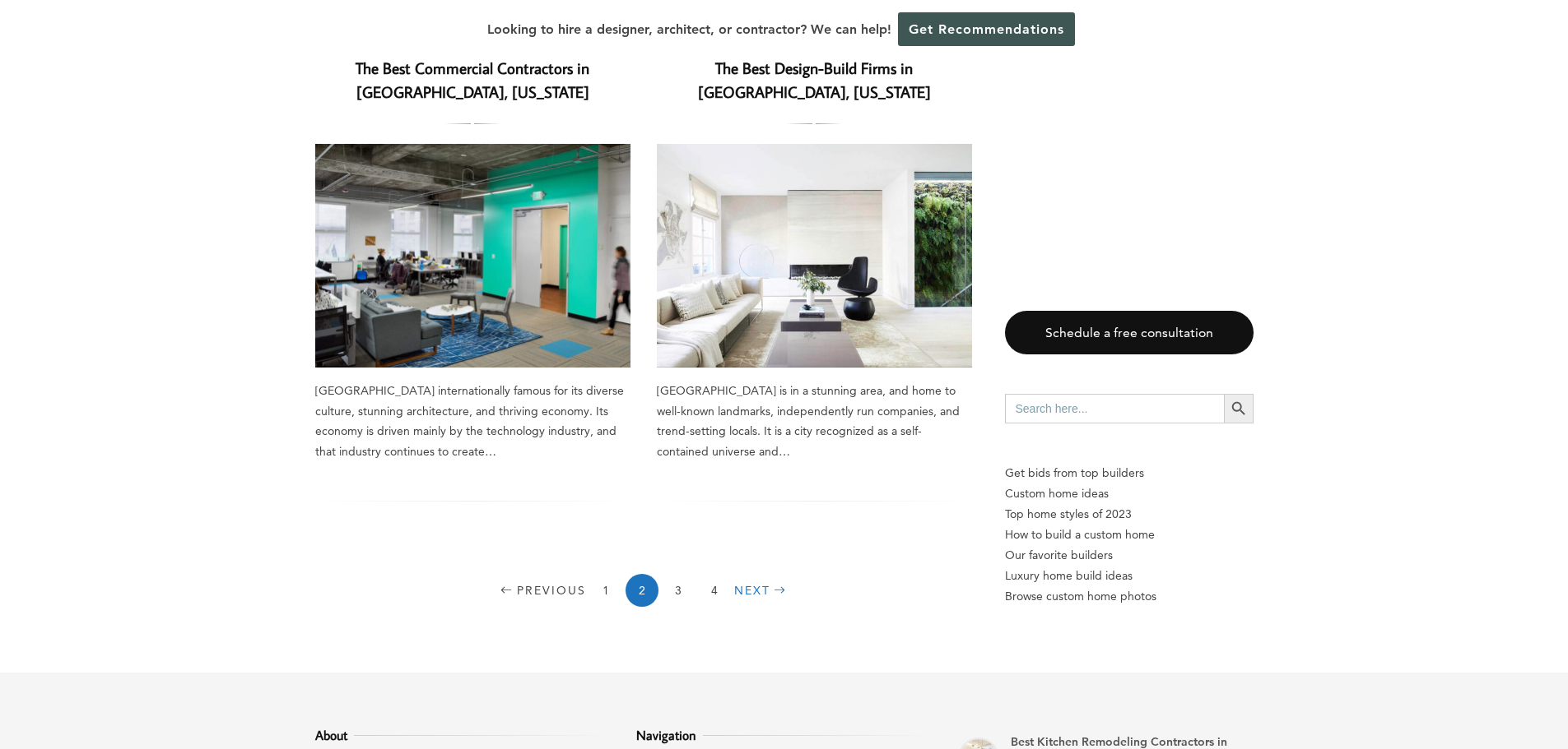
click at [741, 574] on link "Next" at bounding box center [762, 590] width 56 height 33
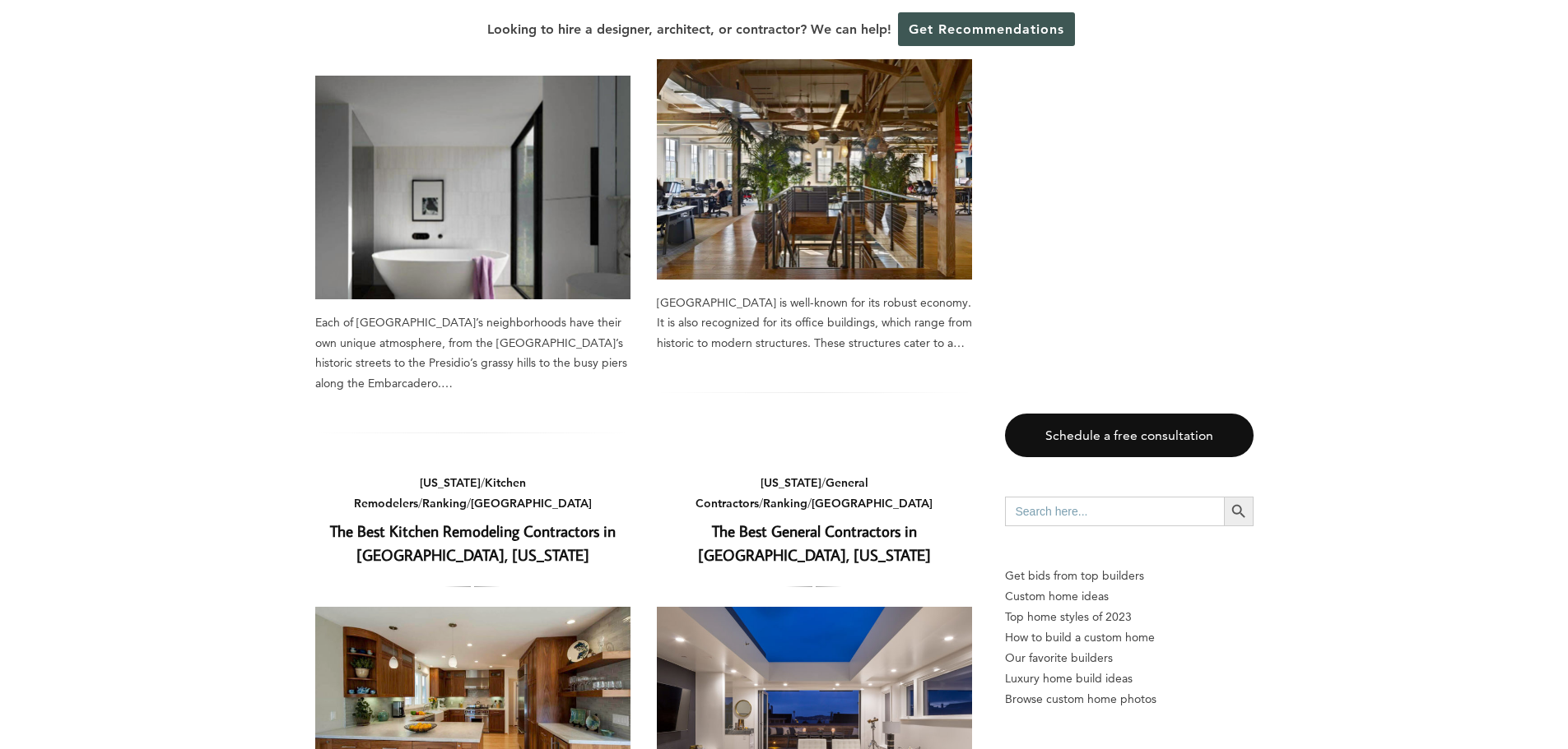
scroll to position [905, 0]
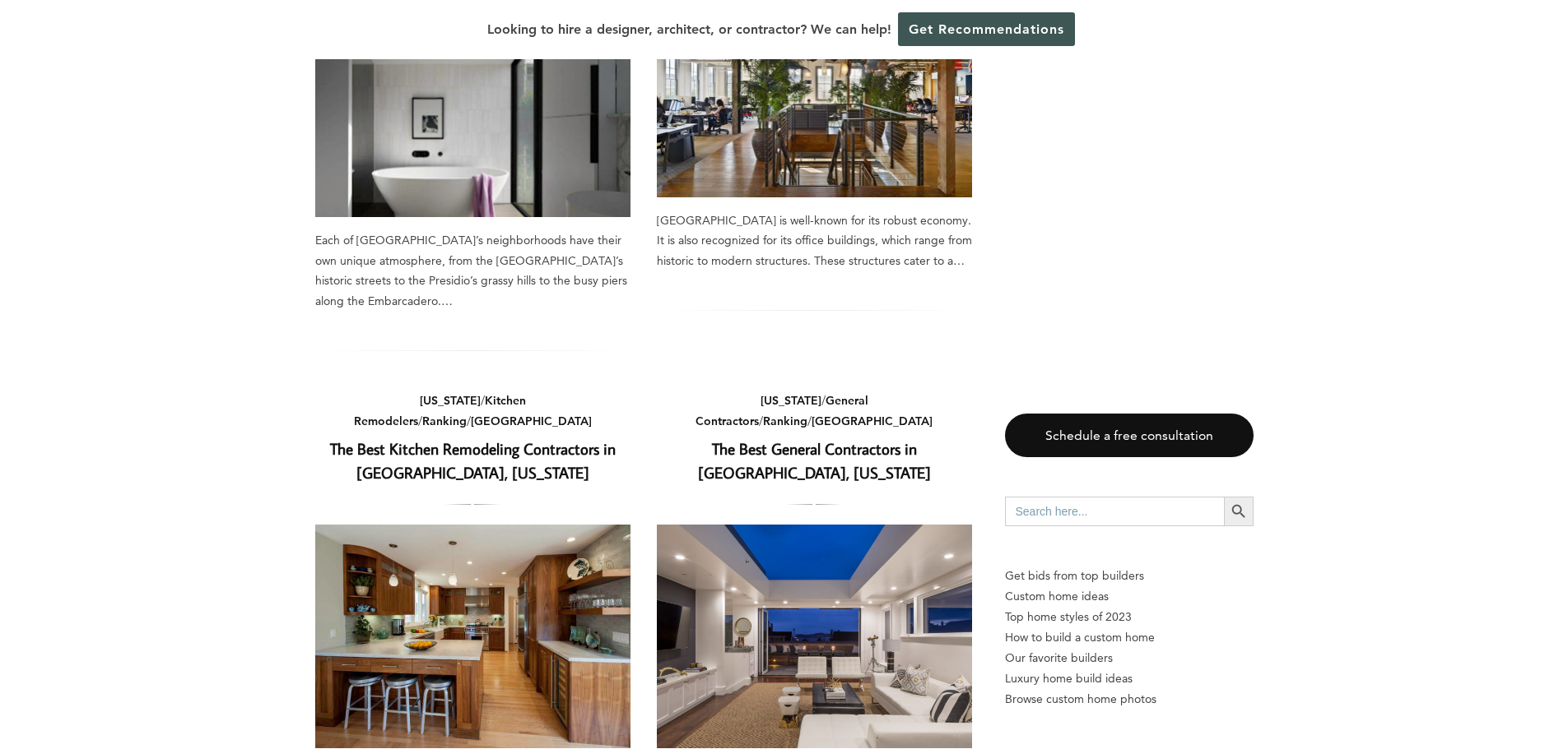
click at [827, 438] on link "The Best General Contractors in [GEOGRAPHIC_DATA], [US_STATE]" at bounding box center [814, 461] width 233 height 45
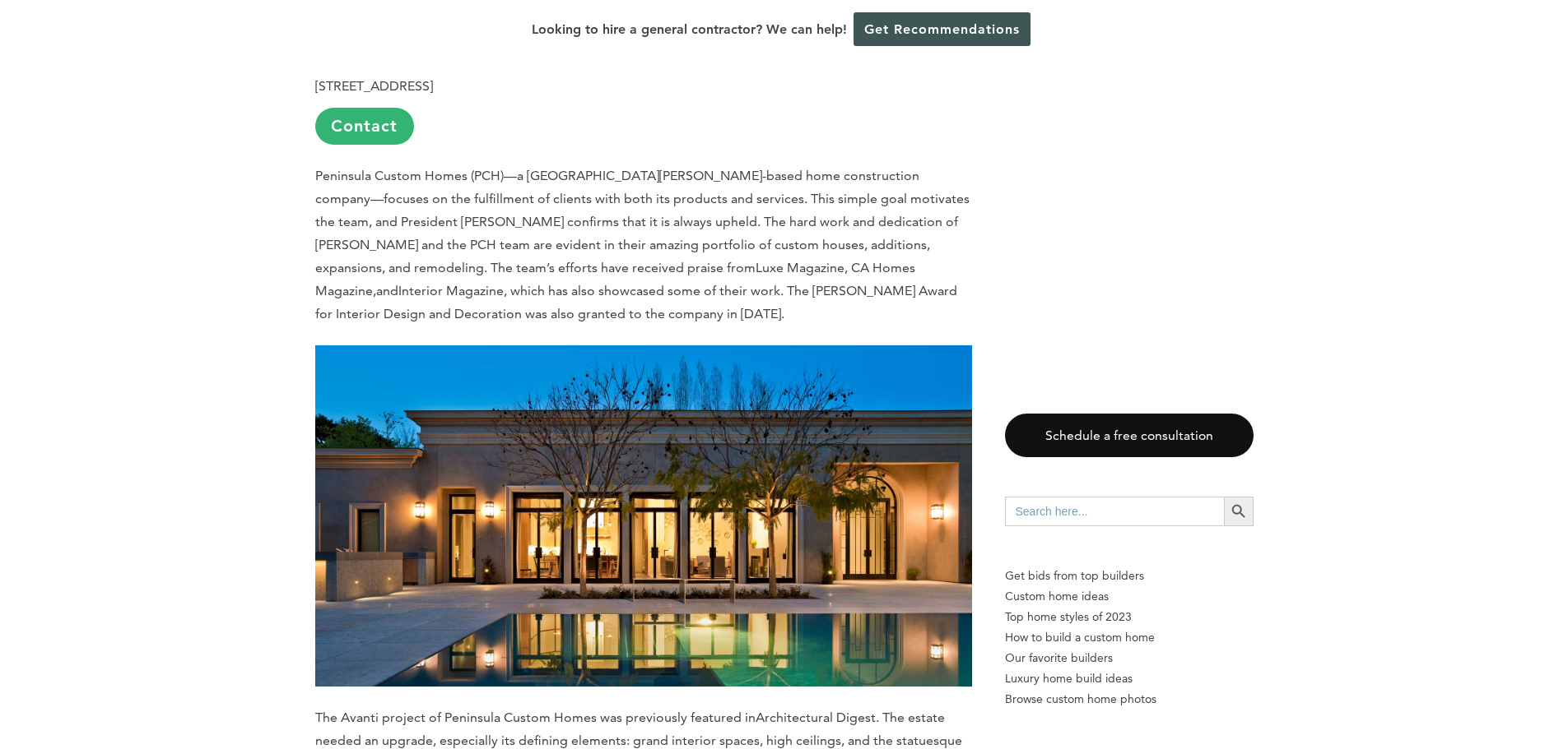
scroll to position [5099, 0]
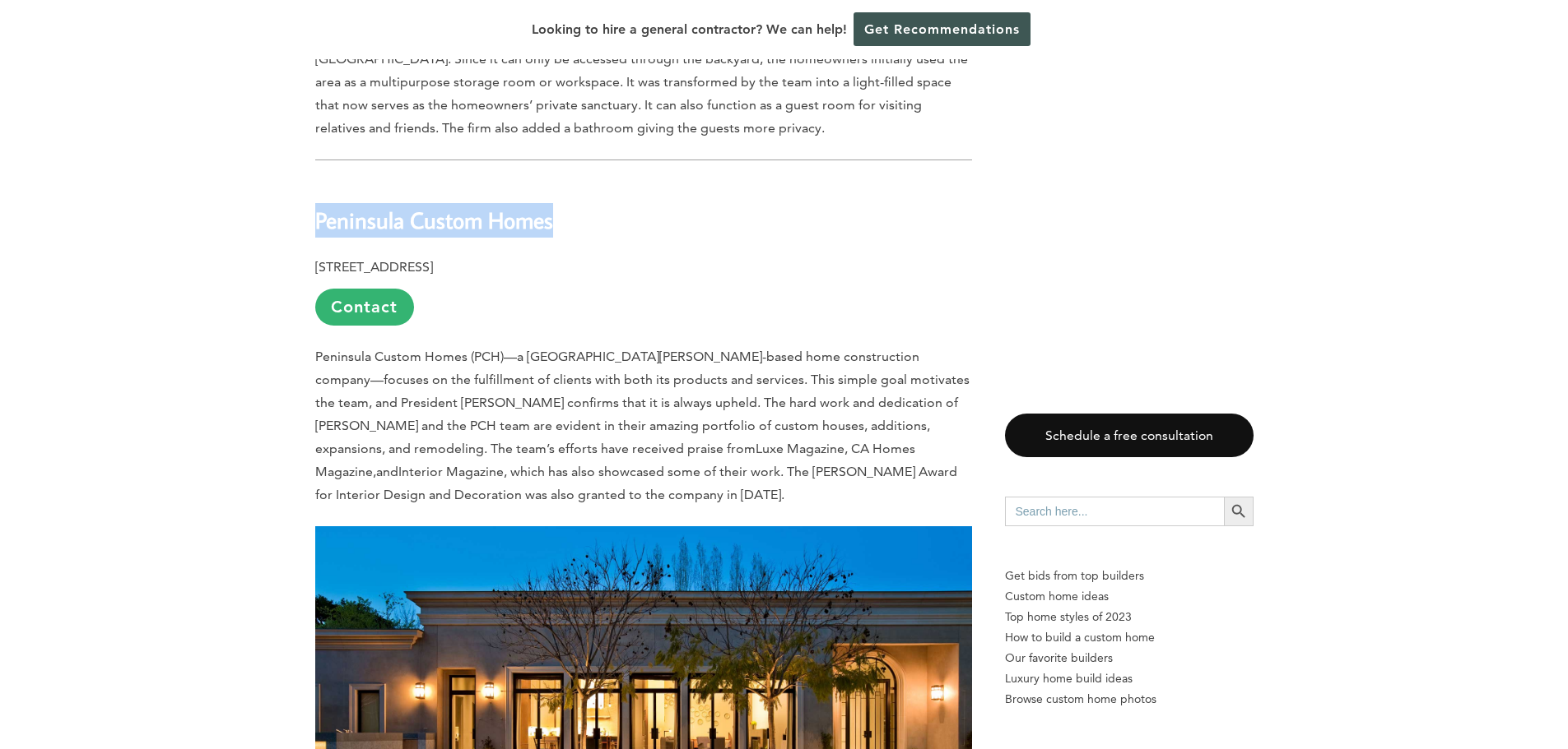
drag, startPoint x: 314, startPoint y: 116, endPoint x: 554, endPoint y: 116, distance: 240.0
copy b "Peninsula Custom Homes"
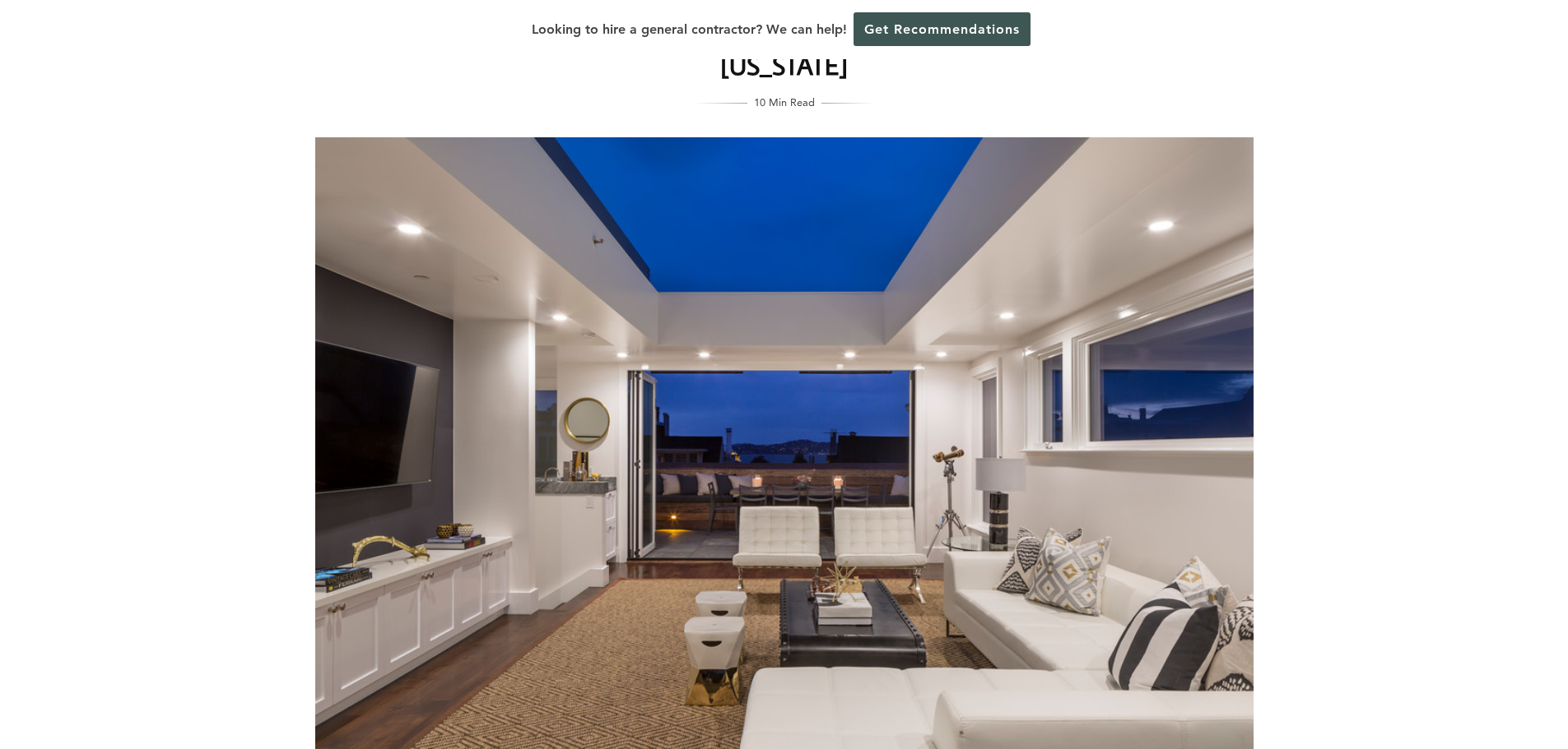
scroll to position [111, 0]
